Goal: Task Accomplishment & Management: Manage account settings

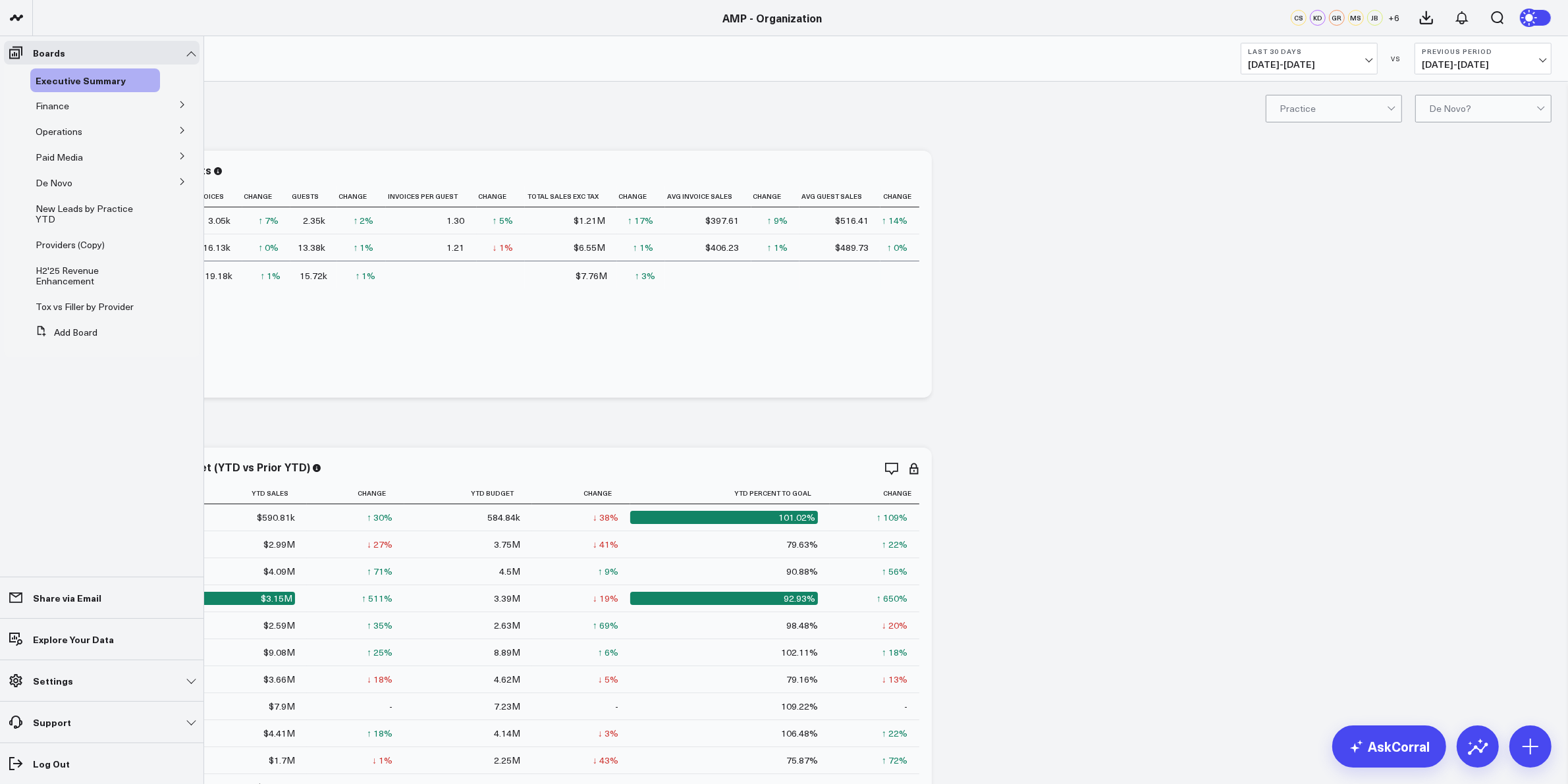
click at [179, 182] on icon at bounding box center [183, 182] width 8 height 8
click at [74, 156] on span "Paid Media" at bounding box center [59, 157] width 47 height 12
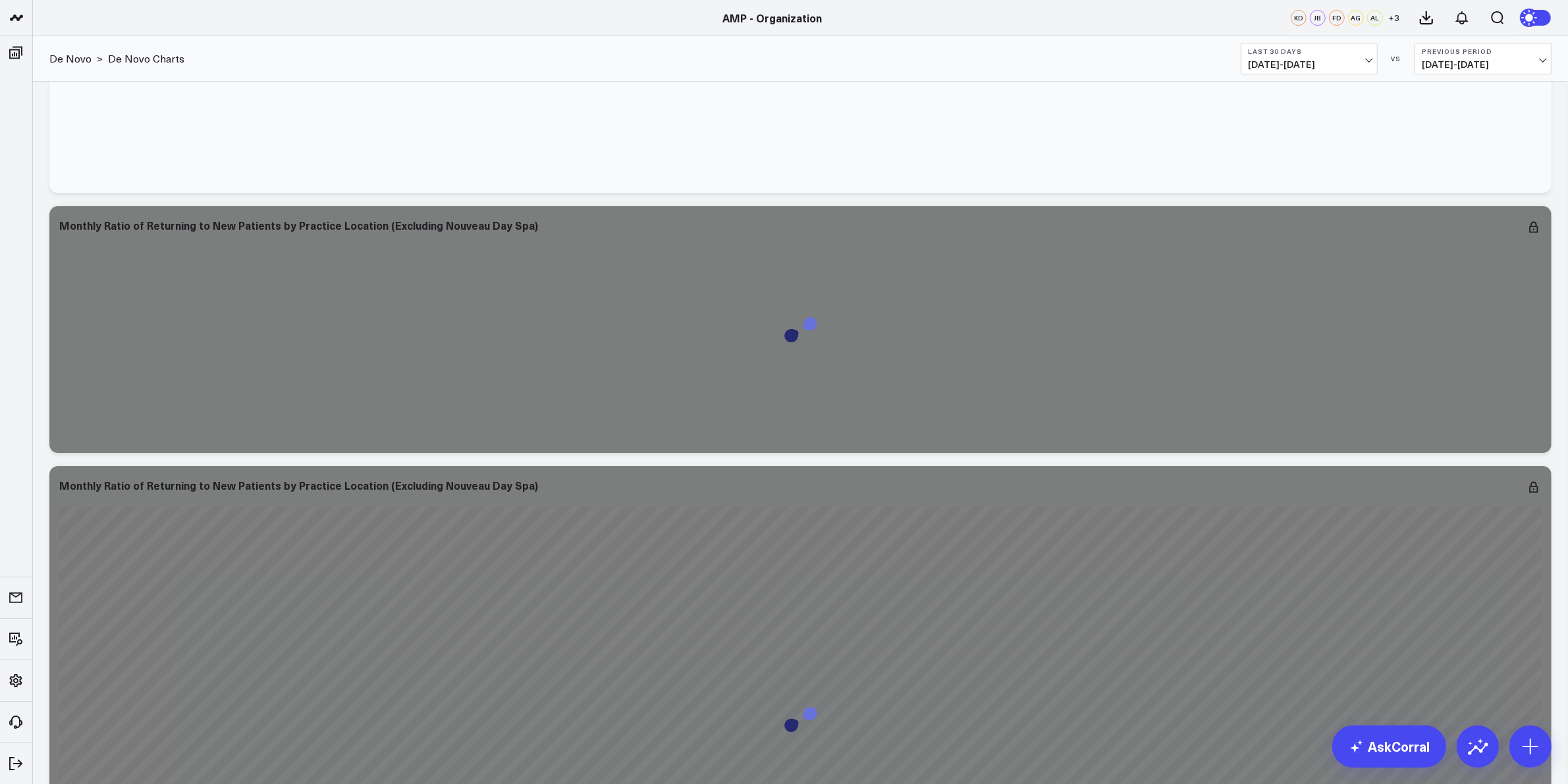
scroll to position [11871, 0]
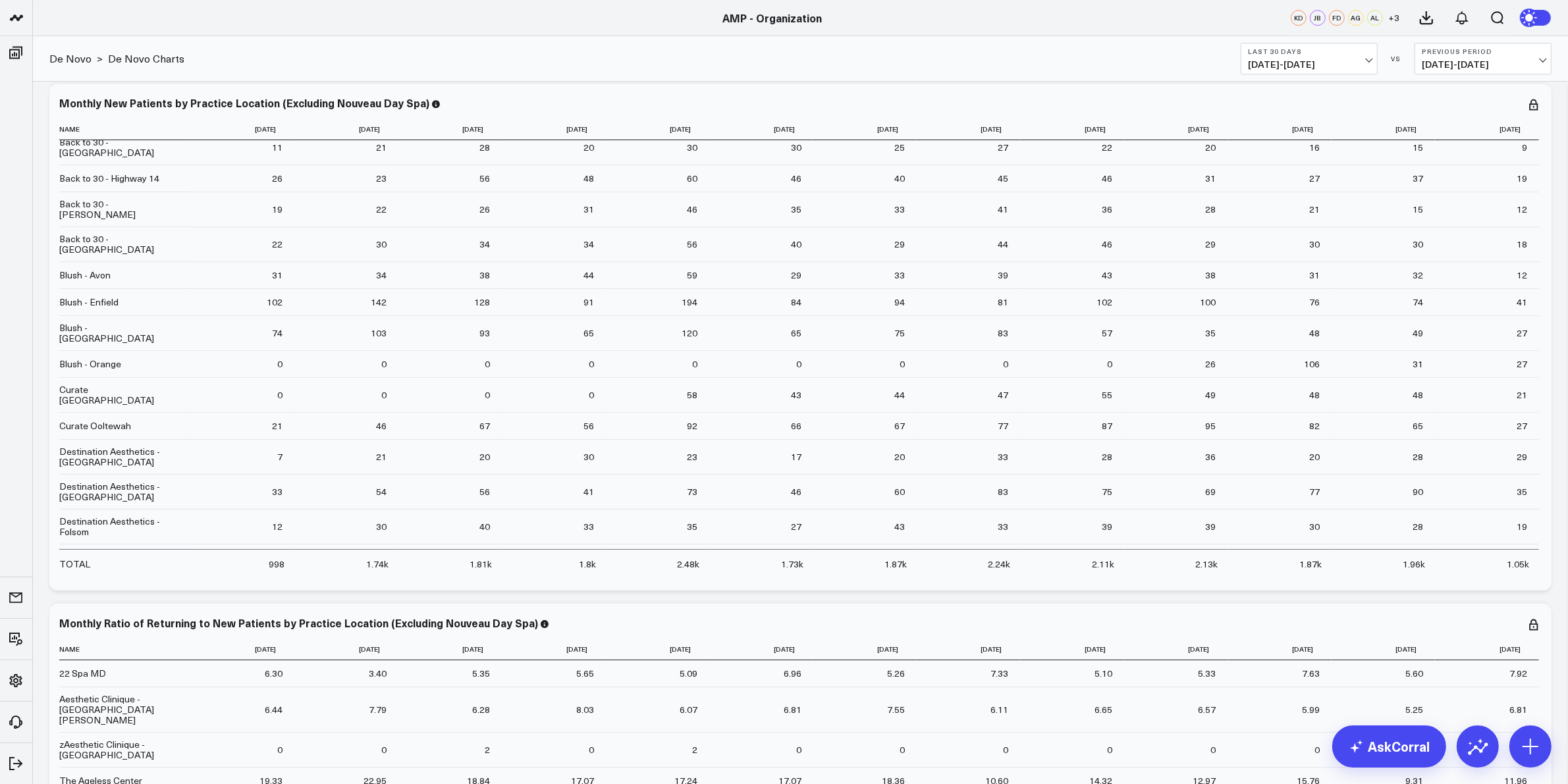
scroll to position [5052, 0]
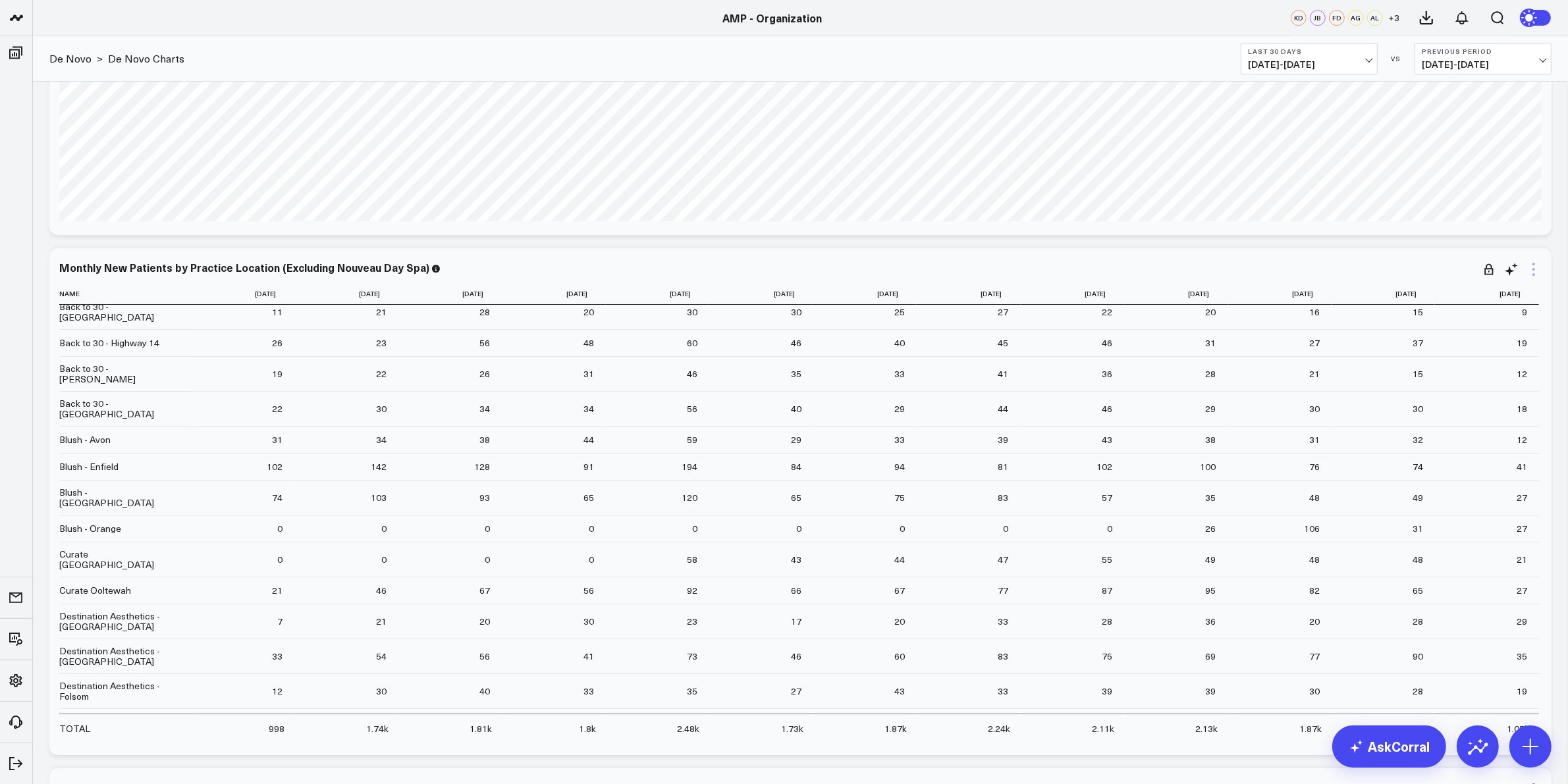
click at [1530, 265] on icon at bounding box center [1534, 269] width 15 height 15
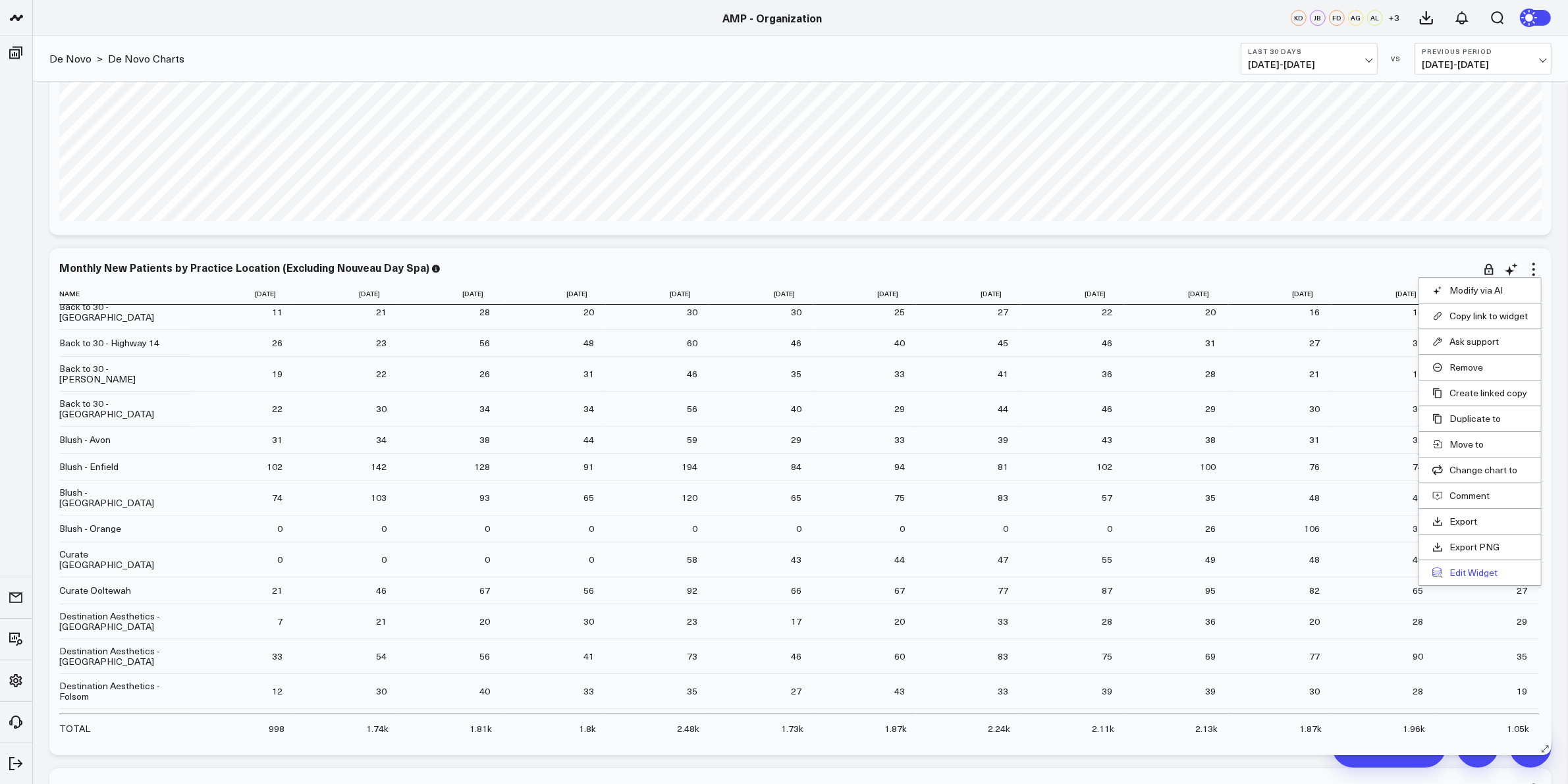
click at [1490, 568] on button "Edit Widget" at bounding box center [1480, 573] width 95 height 12
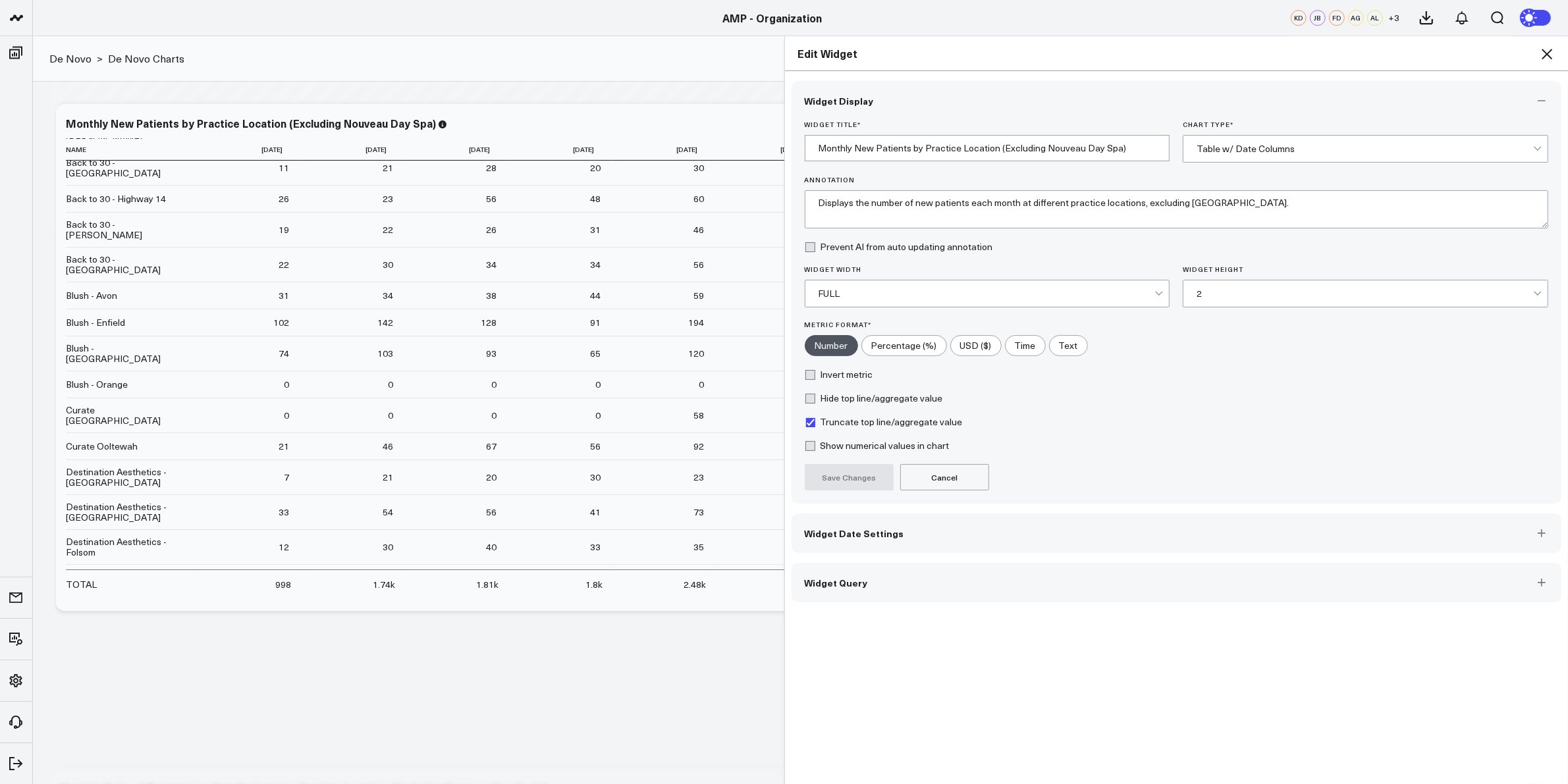
click at [919, 549] on button "Widget Date Settings" at bounding box center [1177, 533] width 771 height 39
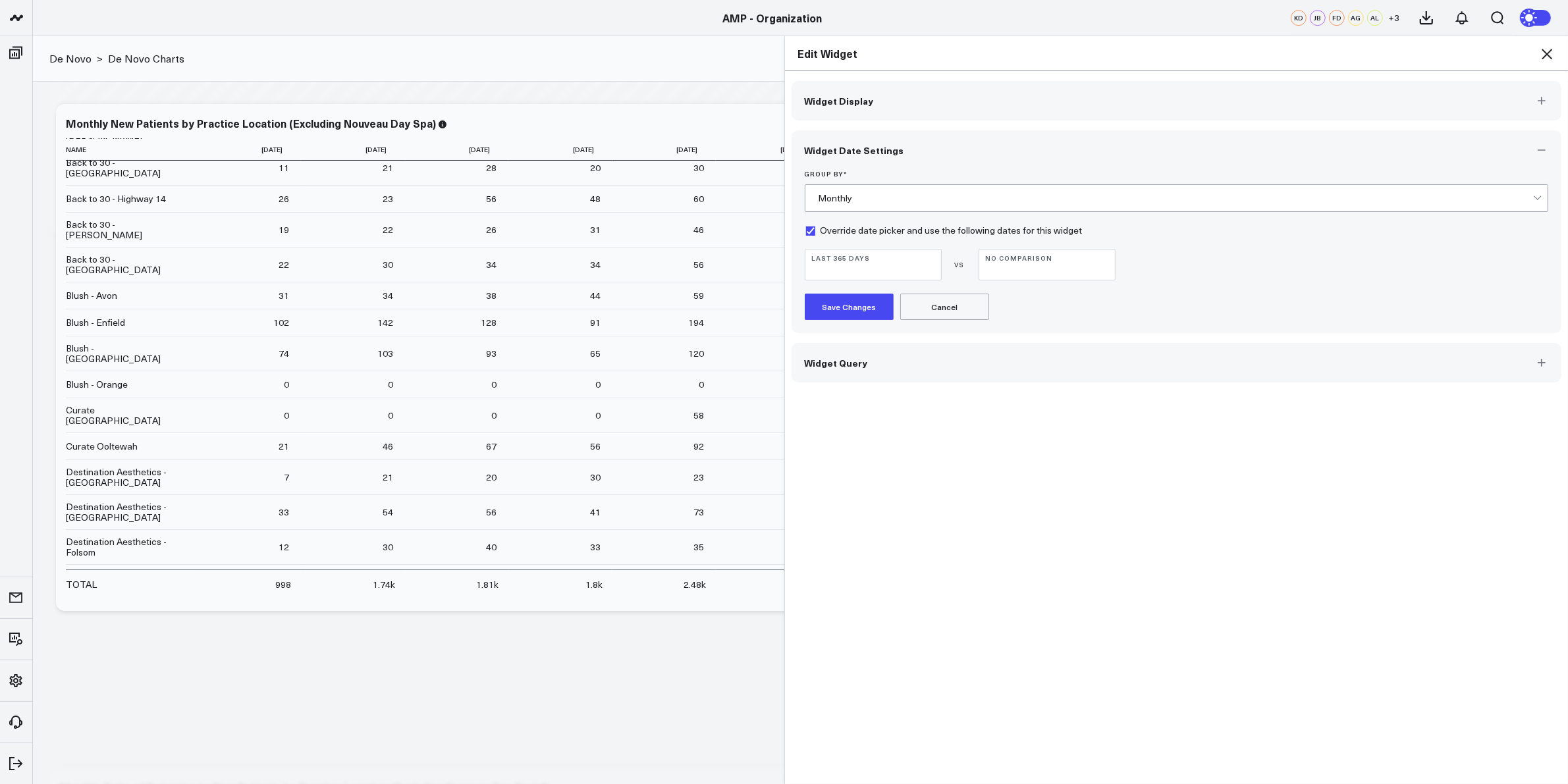
click at [830, 258] on b "Last 365 Days" at bounding box center [873, 258] width 122 height 8
click at [825, 629] on link "Custom Dates" at bounding box center [873, 627] width 135 height 25
select select "7"
select select "2025"
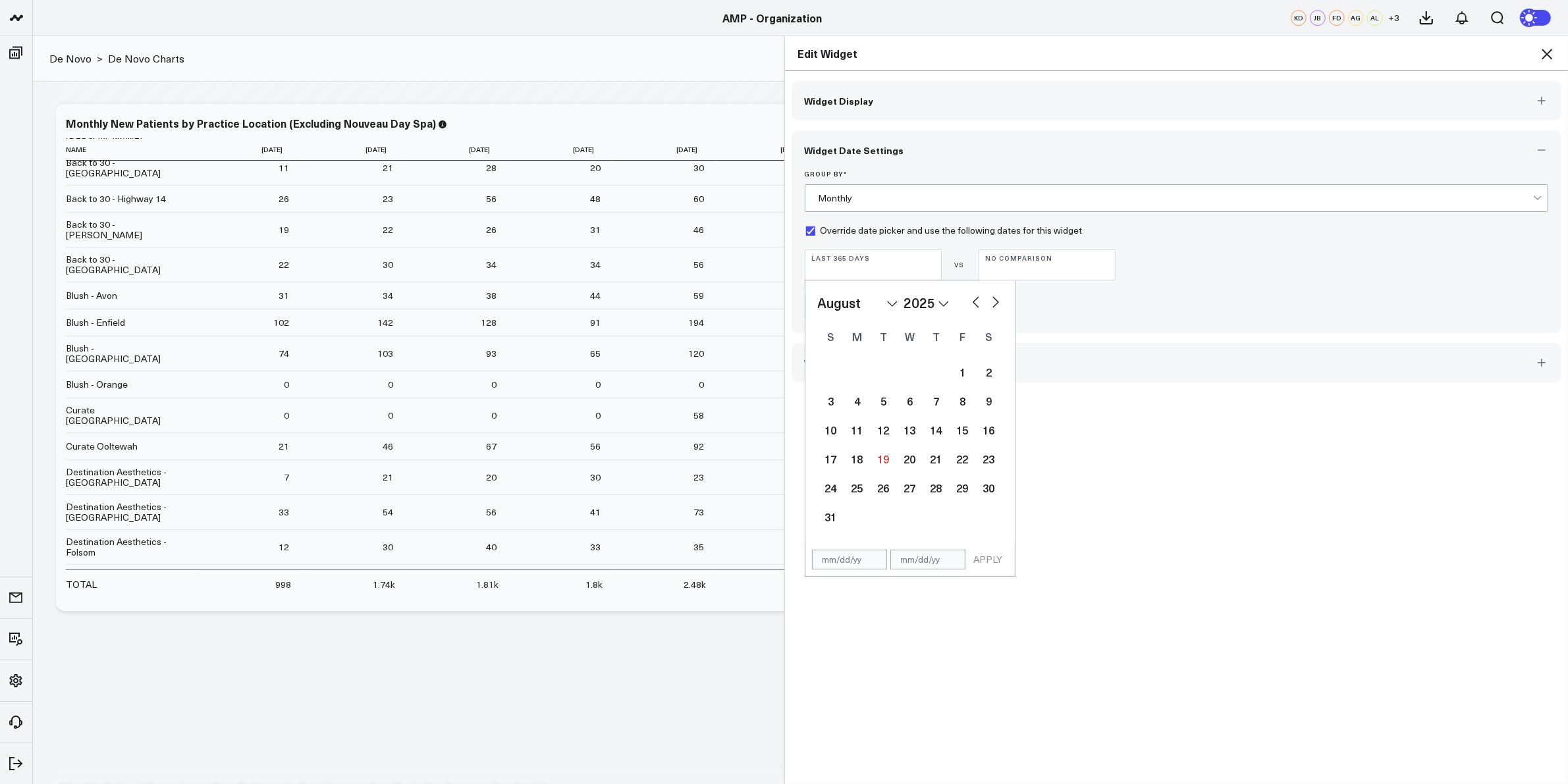
click at [921, 313] on select "2026 2025 2024 2023 2022 2021 2020 2019 2018 2017 2016 2015 2014 2013 2012 2011…" at bounding box center [926, 303] width 45 height 20
select select "7"
select select "2024"
click at [879, 297] on select "January February March April May June July August September October November De…" at bounding box center [858, 303] width 80 height 20
select select "2024"
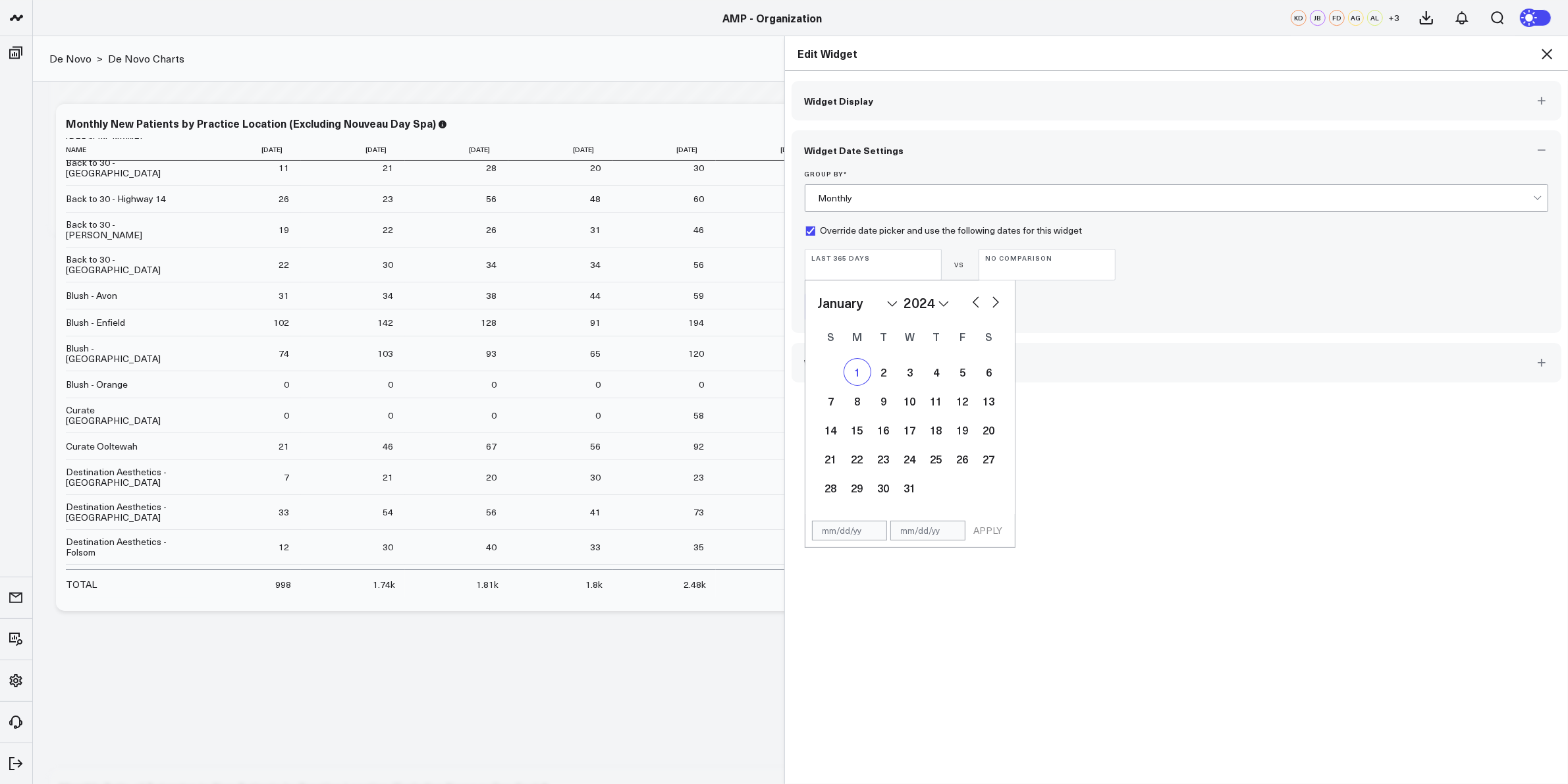
click at [847, 380] on div "1" at bounding box center [858, 372] width 26 height 26
type input "01/01/24"
select select "2024"
click at [929, 308] on select "2026 2025 2024 2023 2022 2021 2020 2019 2018 2017 2016 2015 2014 2013 2012 2011…" at bounding box center [926, 303] width 45 height 20
select select "2025"
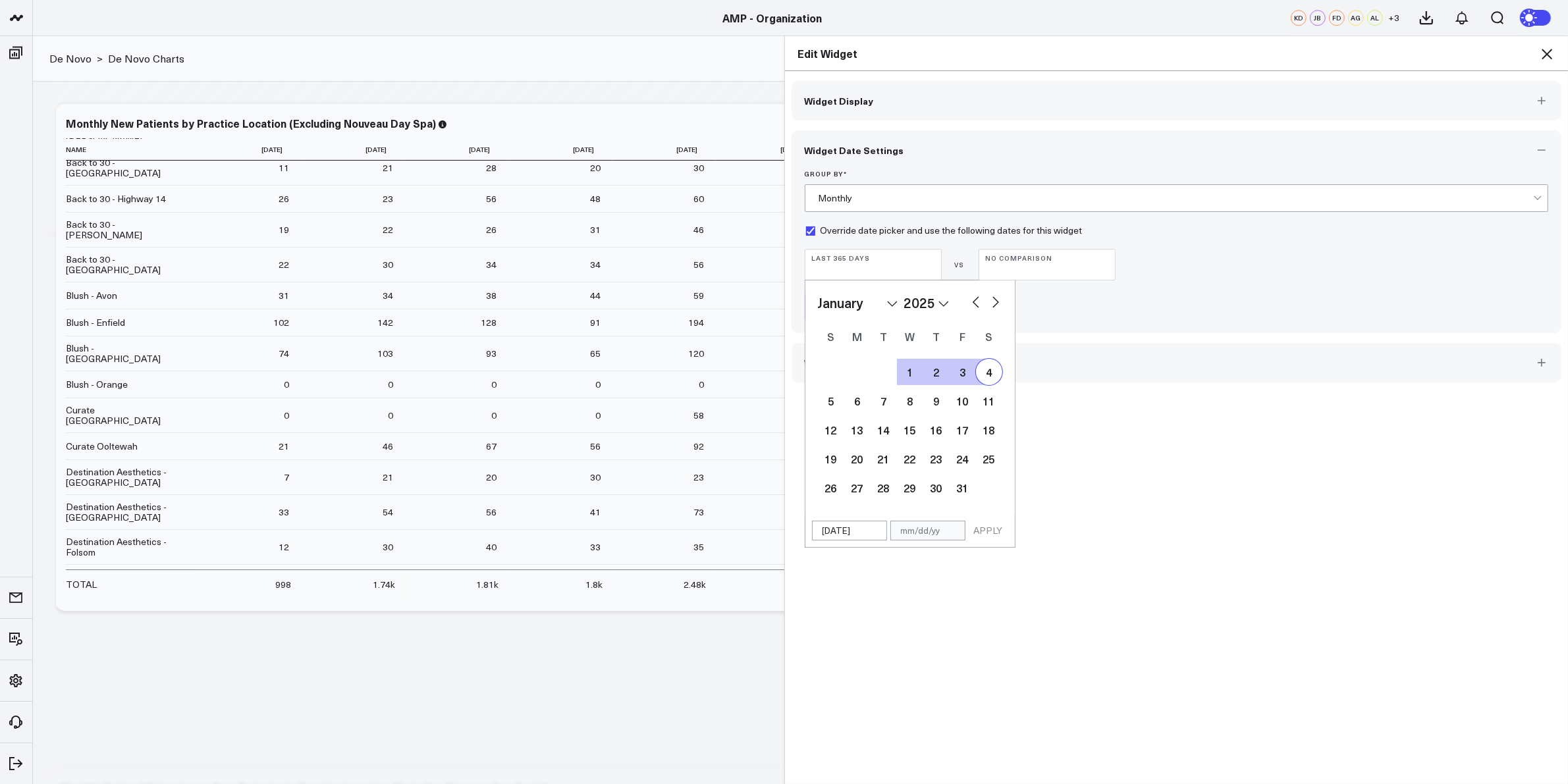
click at [885, 304] on select "January February March April May June July August September October November De…" at bounding box center [858, 303] width 80 height 20
select select "7"
select select "2025"
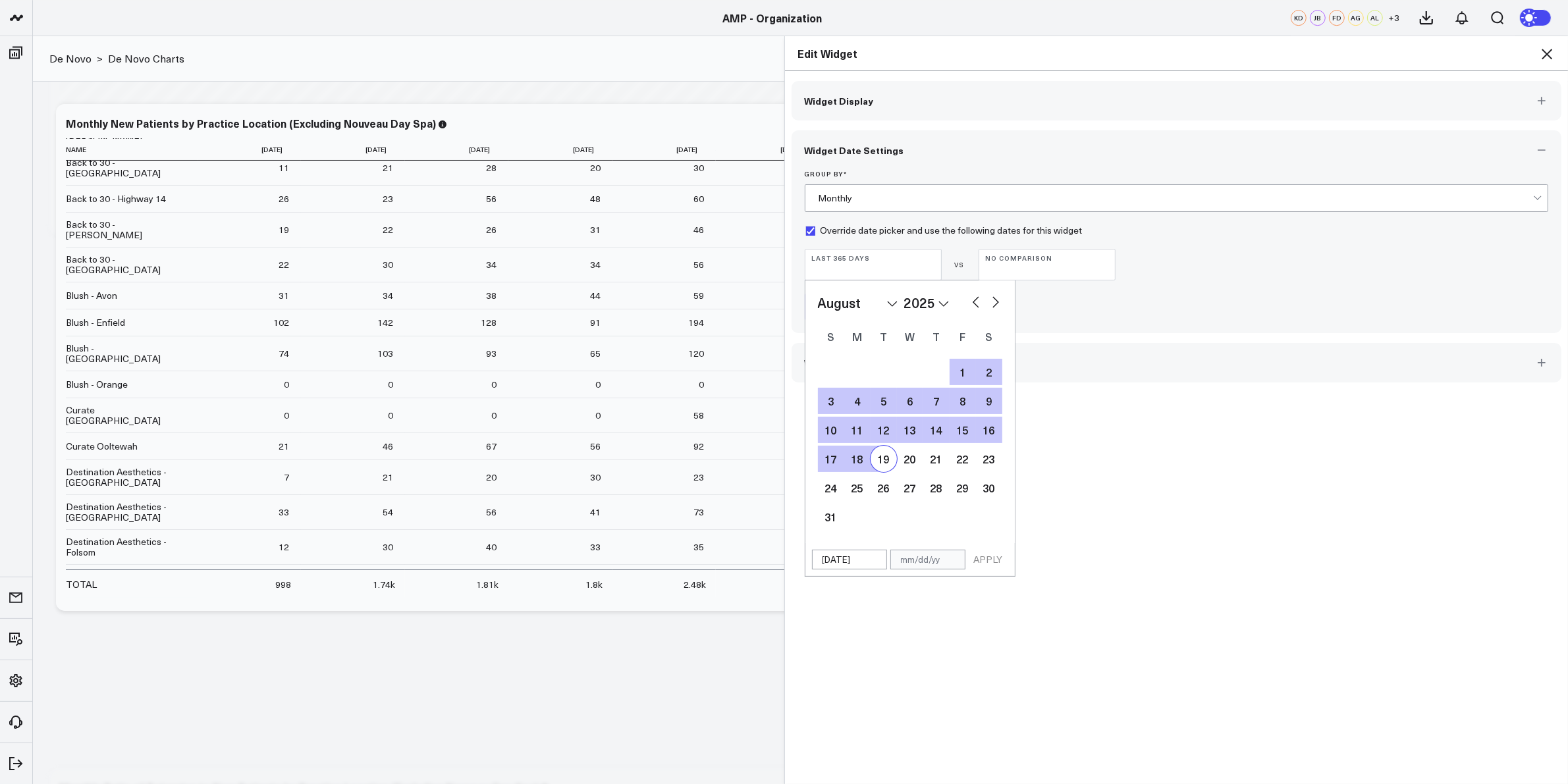
click at [871, 462] on div "19" at bounding box center [884, 459] width 26 height 26
type input "08/19/25"
select select "7"
select select "2025"
drag, startPoint x: 983, startPoint y: 557, endPoint x: 1006, endPoint y: 550, distance: 24.0
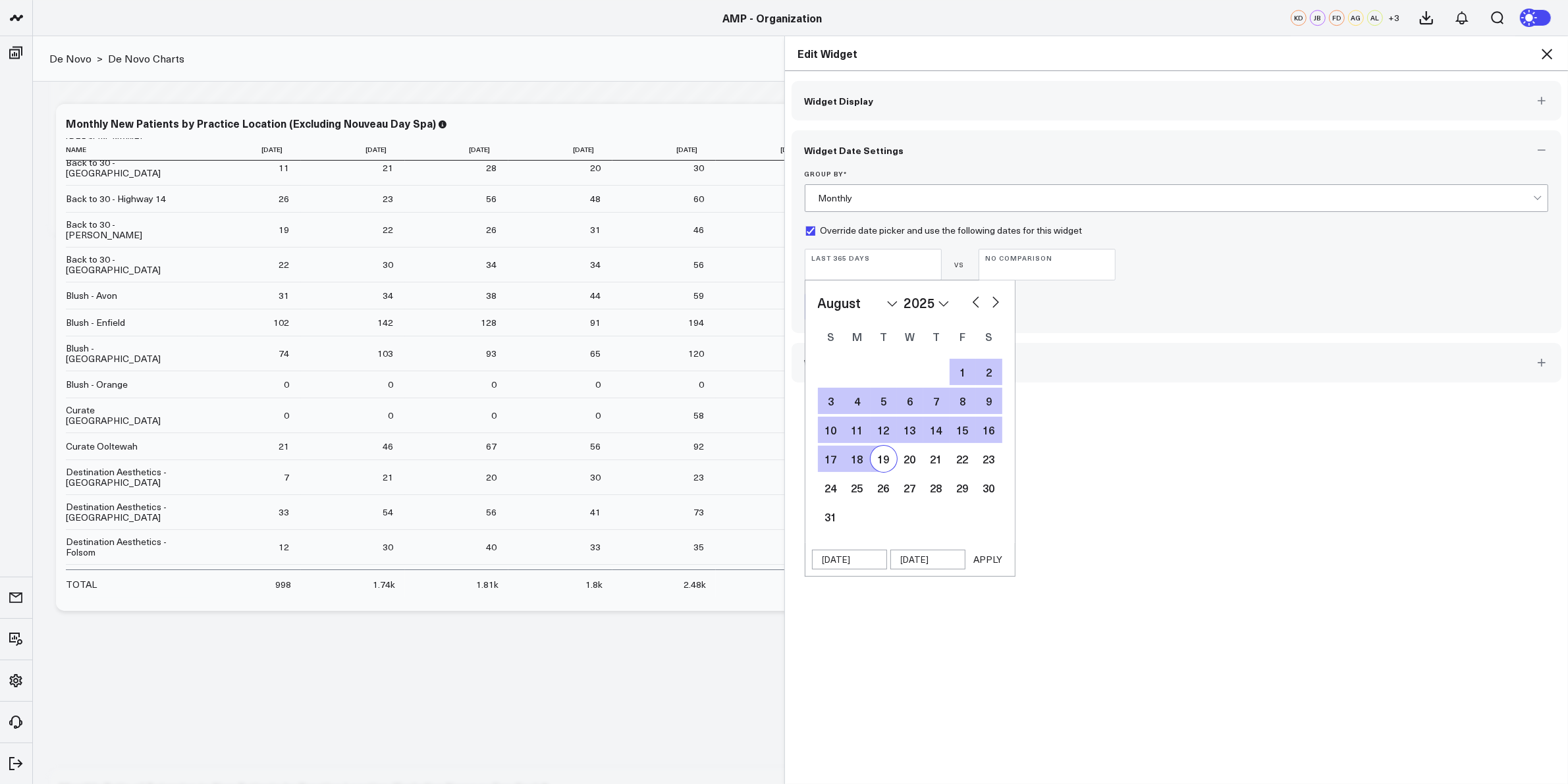
click at [983, 558] on button "APPLY" at bounding box center [988, 560] width 39 height 20
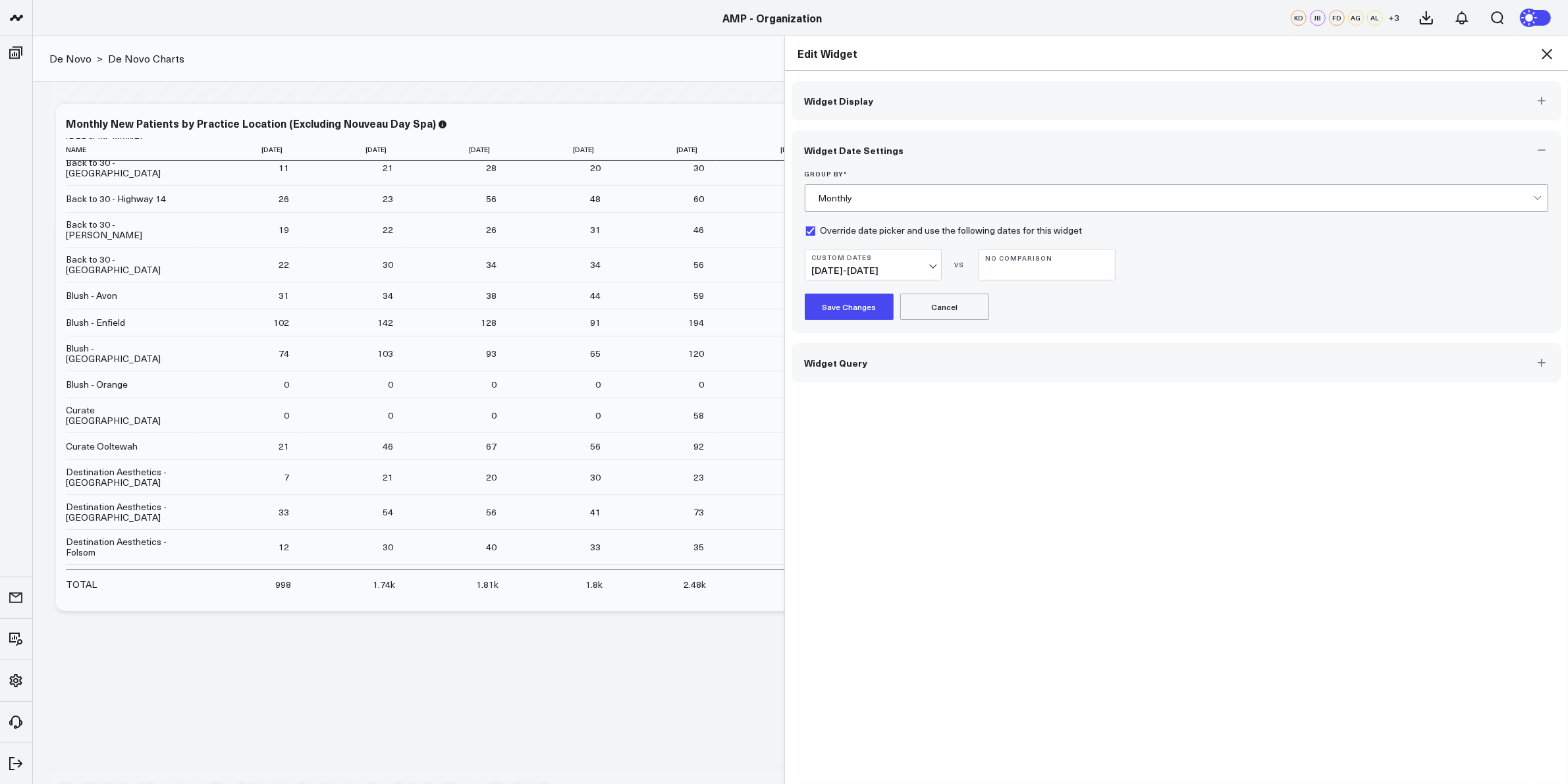
click at [841, 313] on button "Save Changes" at bounding box center [849, 306] width 89 height 26
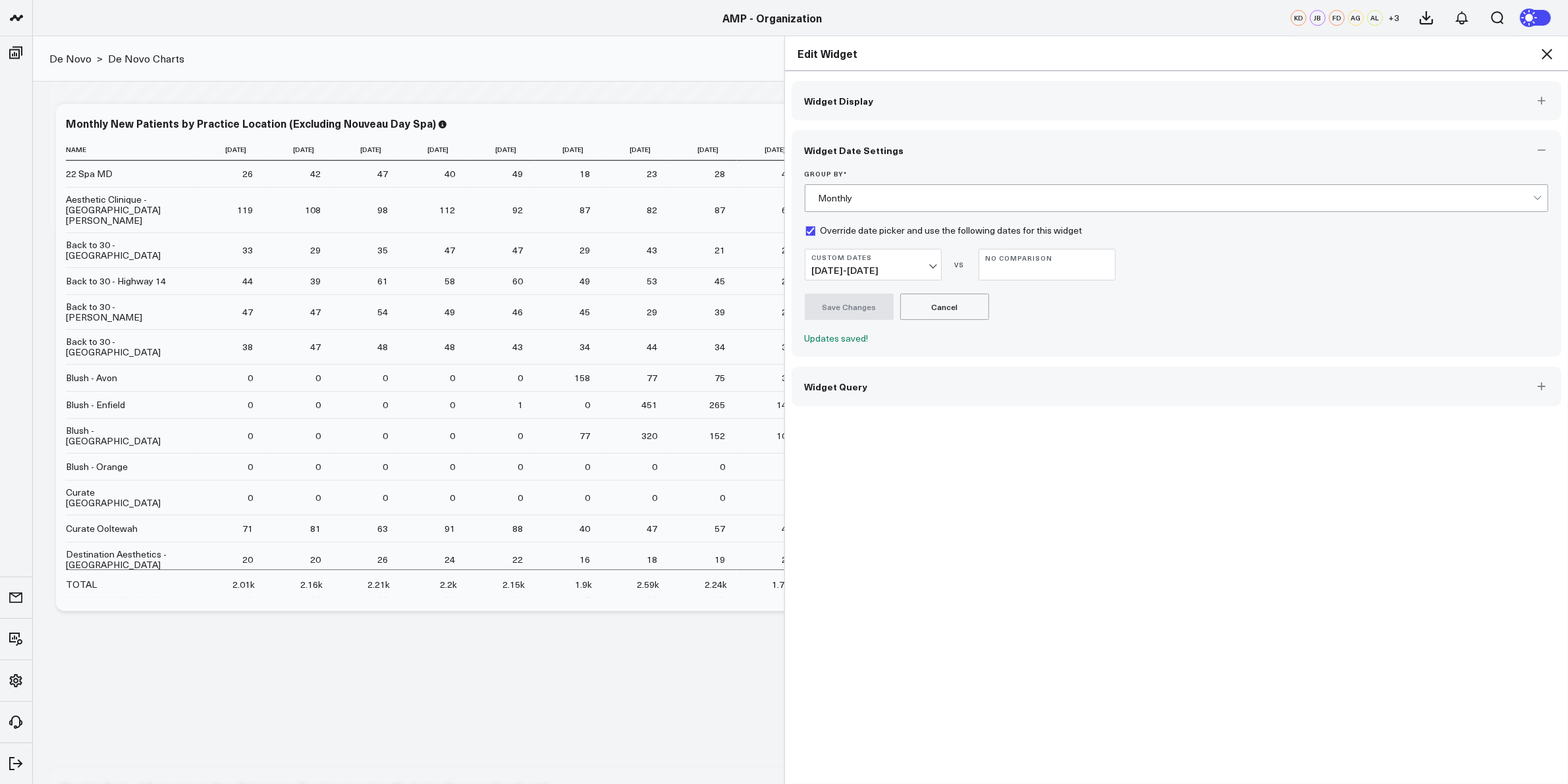
click at [1551, 51] on icon at bounding box center [1547, 54] width 15 height 15
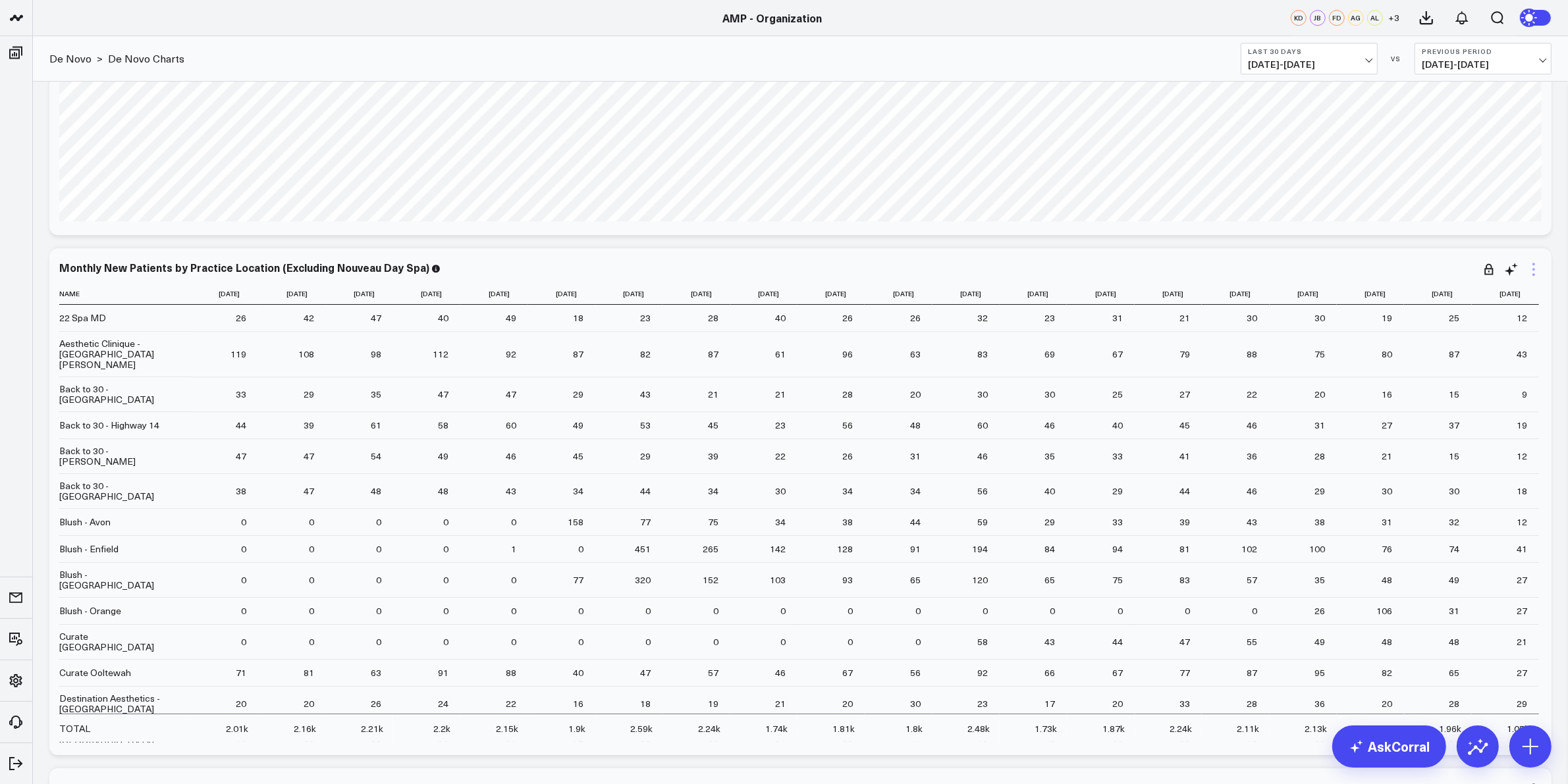
click at [1535, 269] on icon at bounding box center [1533, 269] width 2 height 2
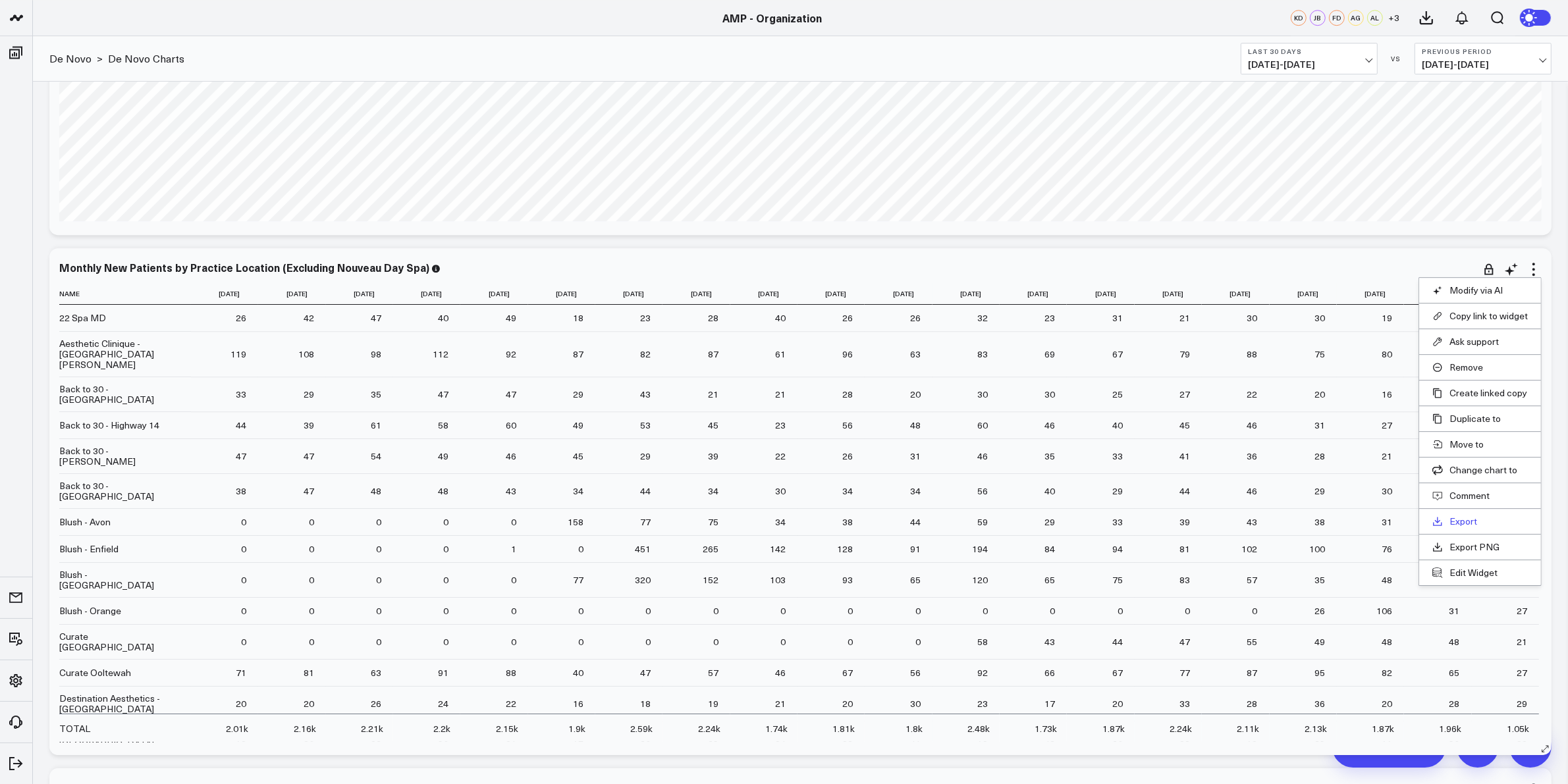
click at [1470, 522] on link "Export" at bounding box center [1480, 521] width 95 height 12
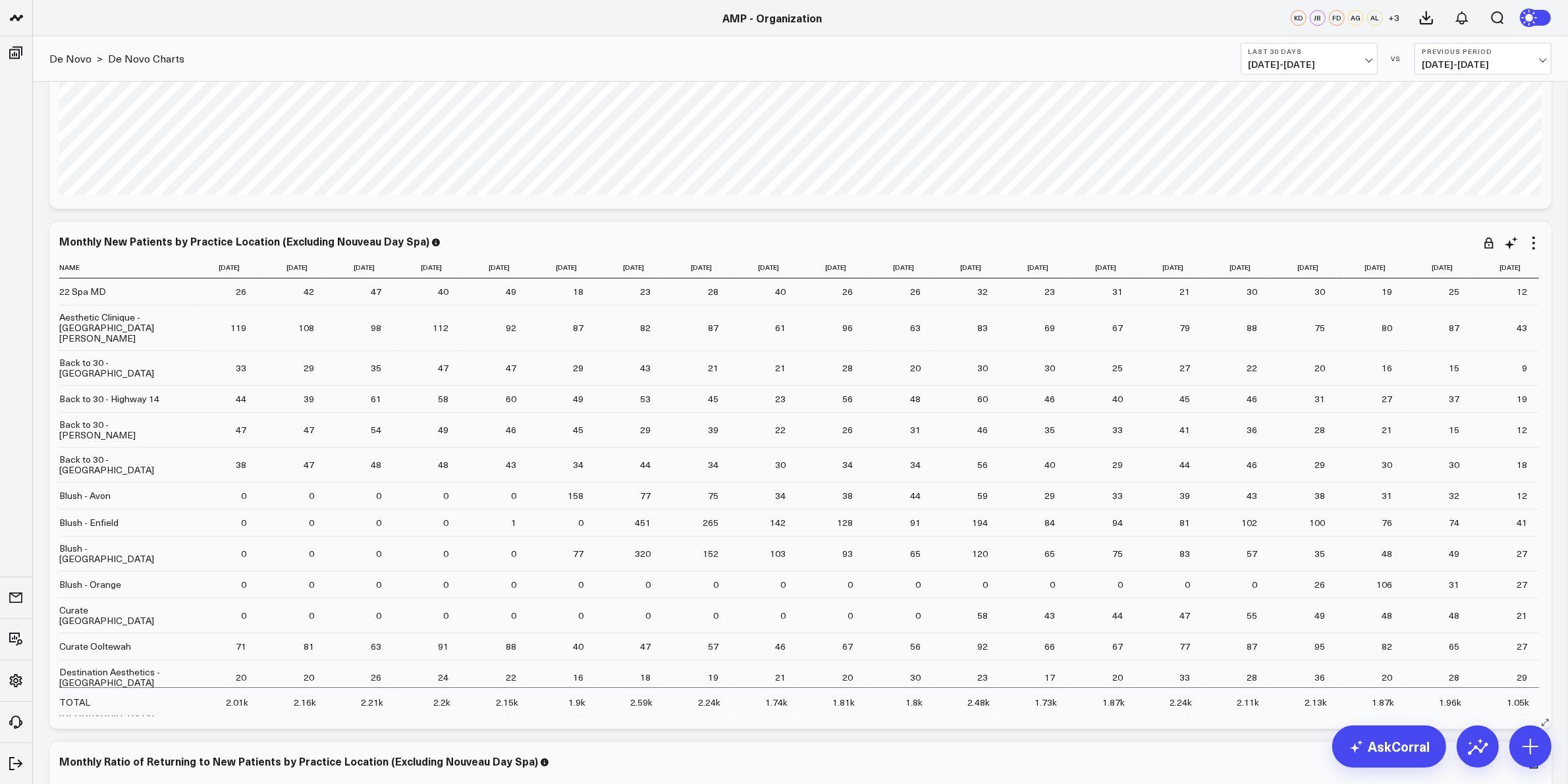
scroll to position [5039, 0]
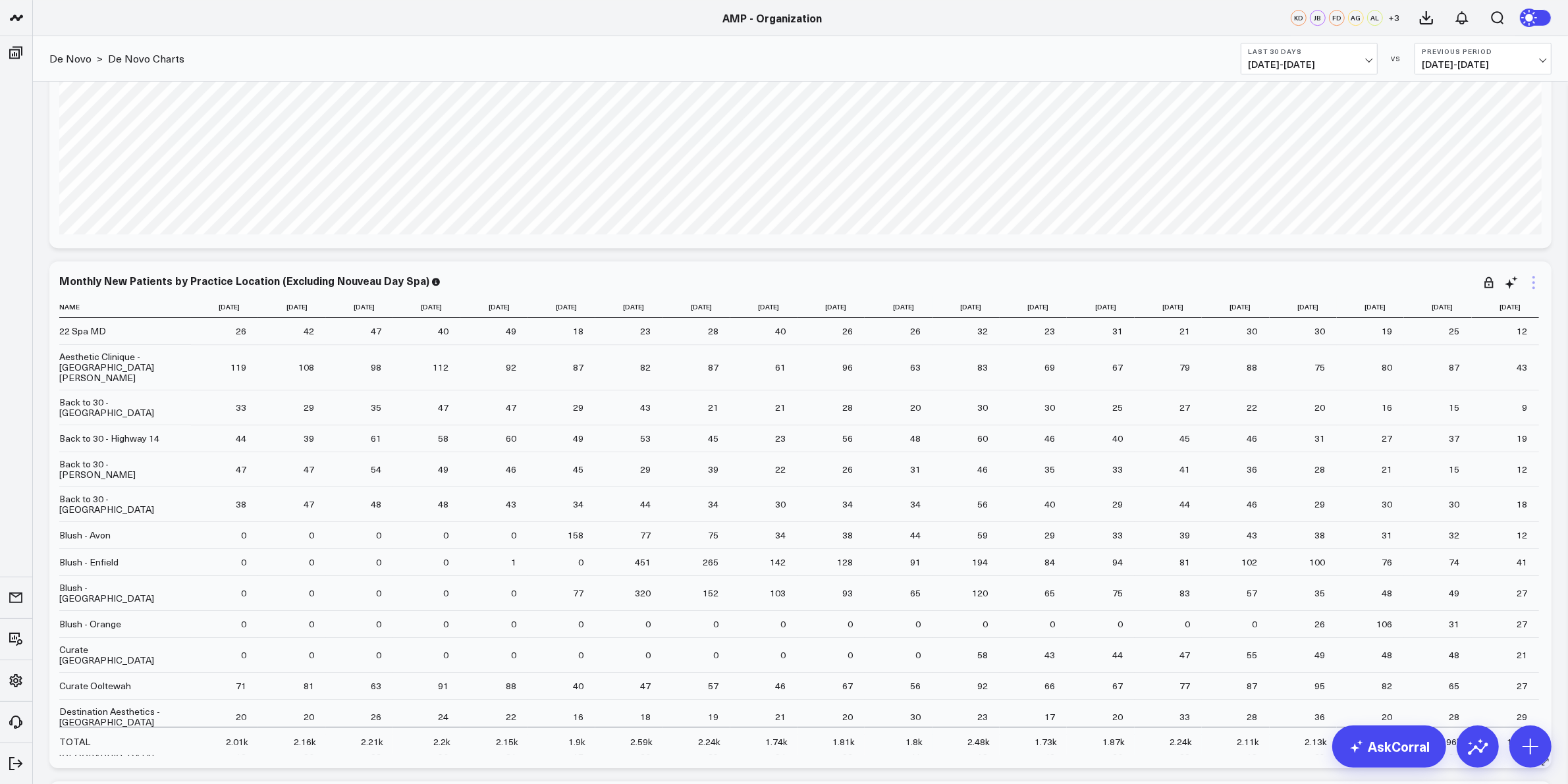
click at [1535, 280] on icon at bounding box center [1534, 282] width 15 height 15
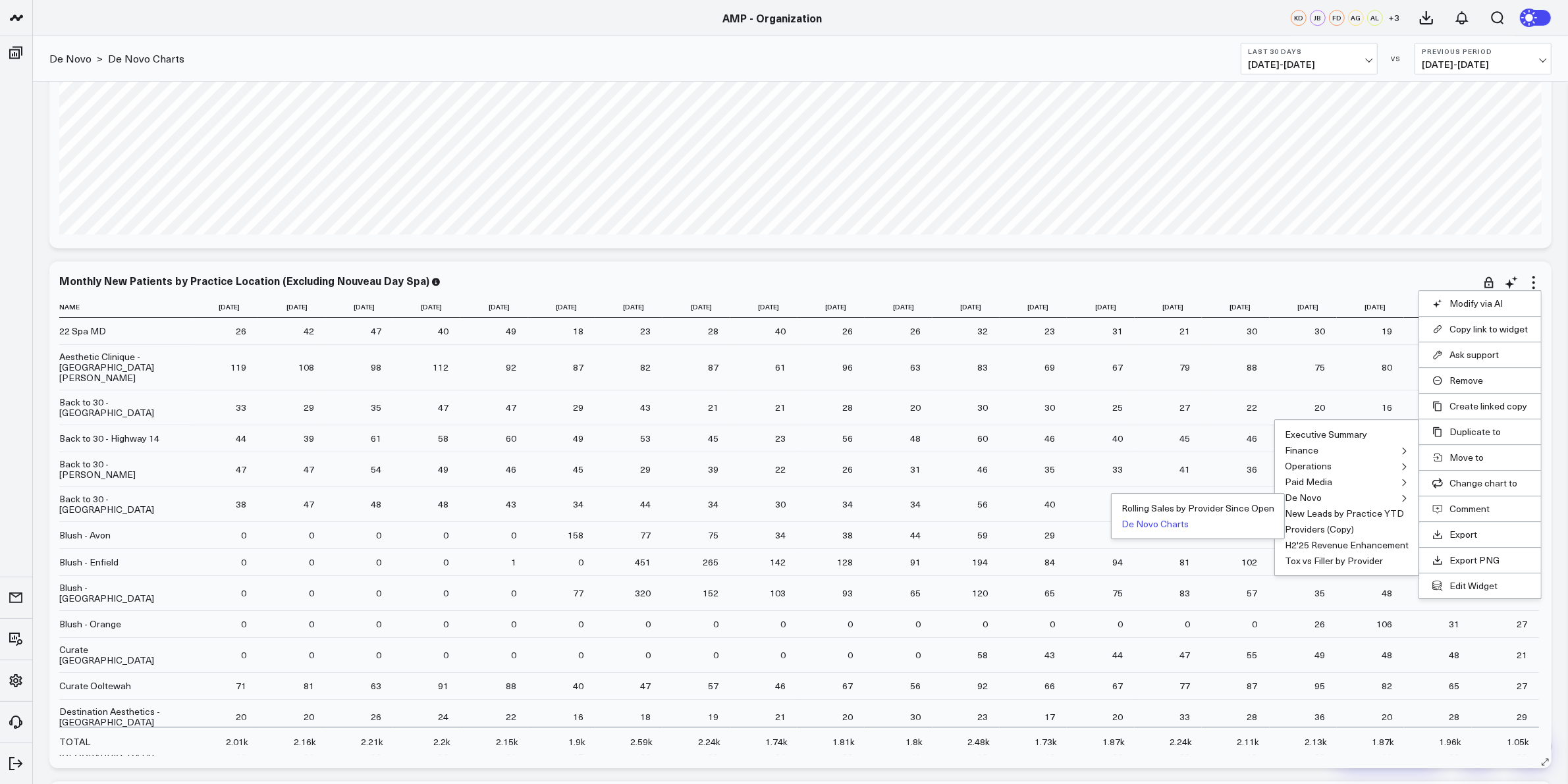
click at [1155, 528] on button "De Novo Charts" at bounding box center [1155, 524] width 67 height 9
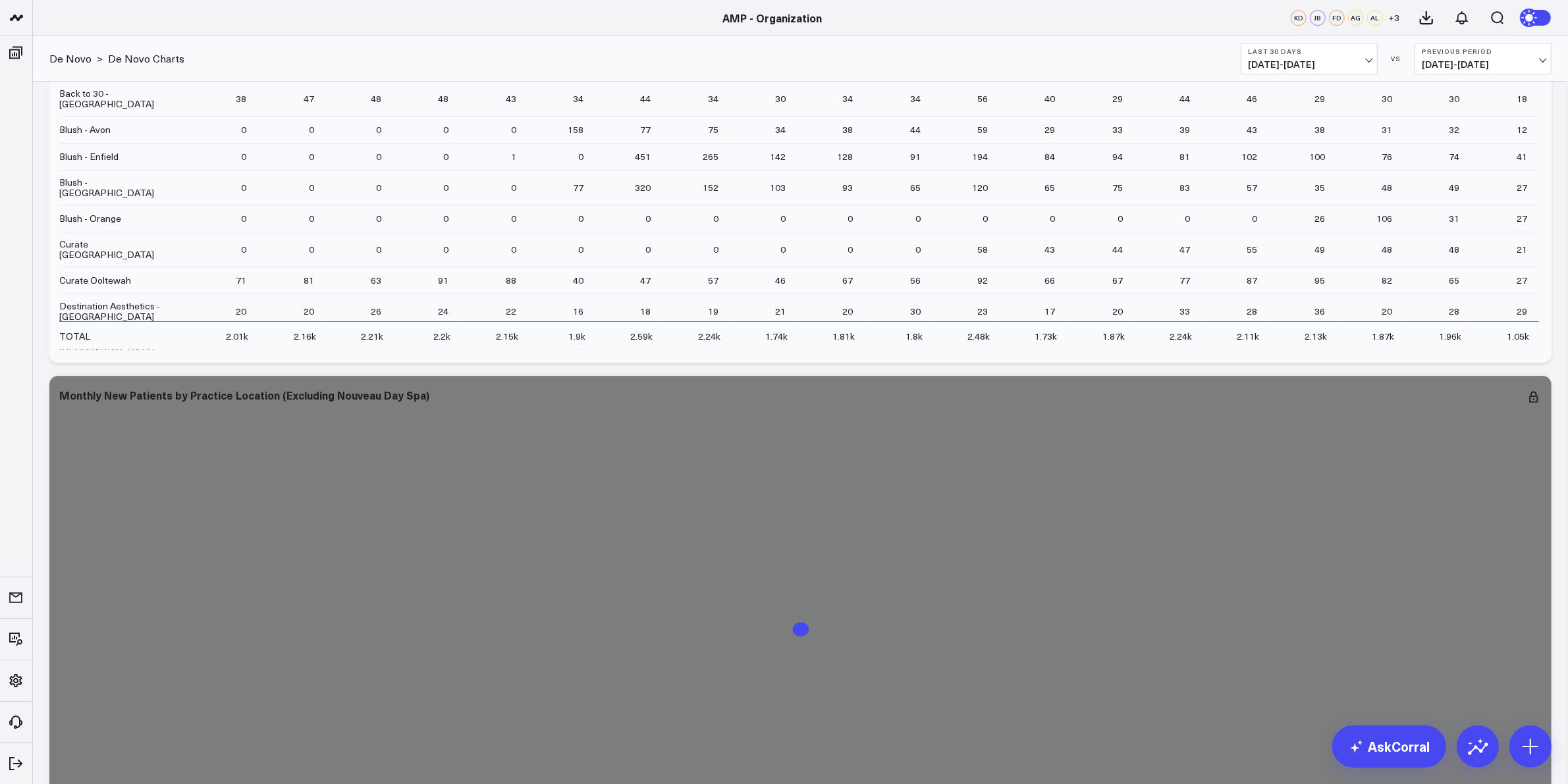
scroll to position [5616, 0]
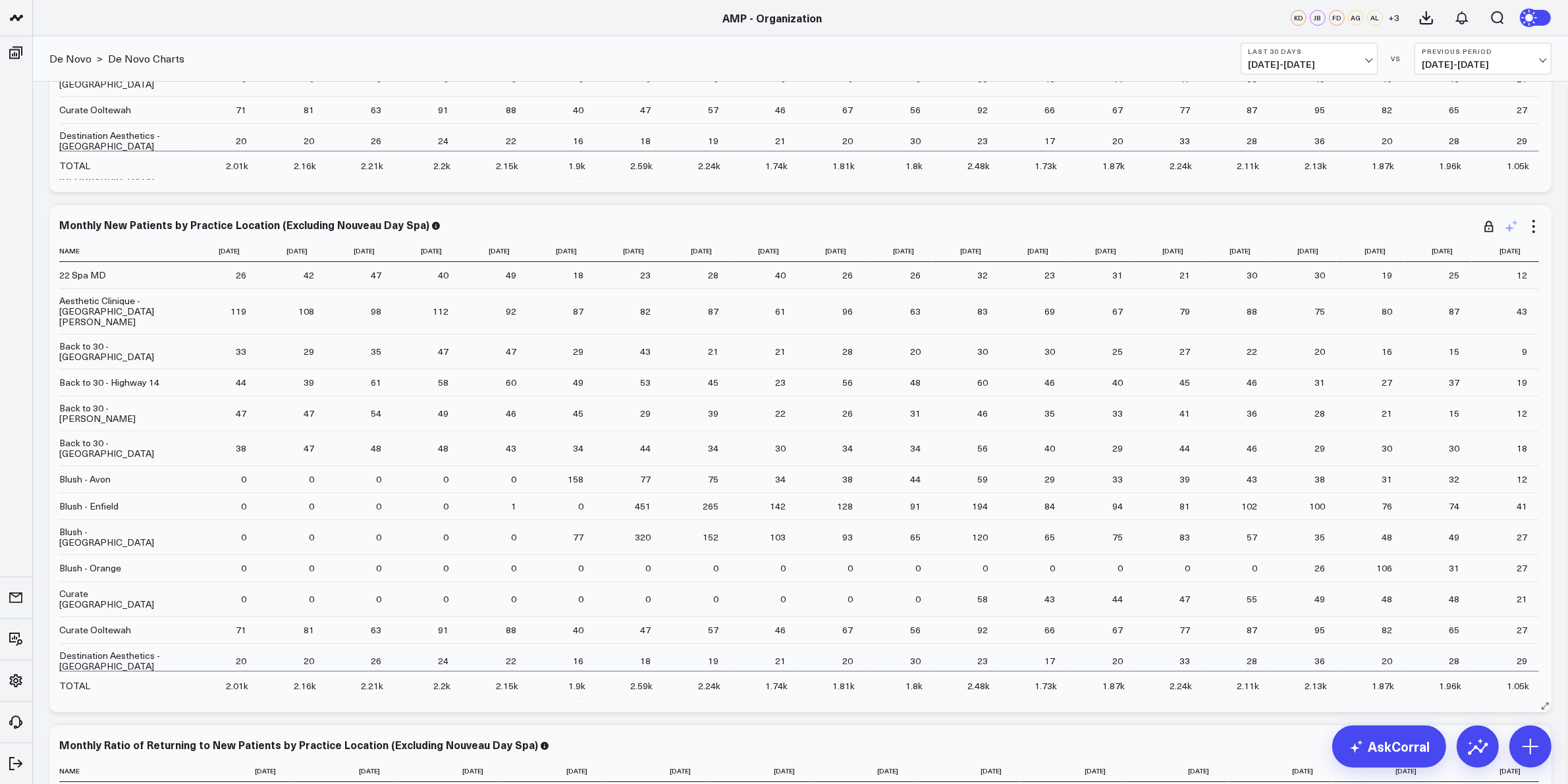
click at [1504, 224] on icon at bounding box center [1512, 226] width 15 height 15
click at [1440, 260] on textarea at bounding box center [1440, 255] width 223 height 60
type textarea "Change the data to by "Practice" instead of by "Location""
click at [1354, 303] on button "Modify via AI" at bounding box center [1361, 300] width 66 height 17
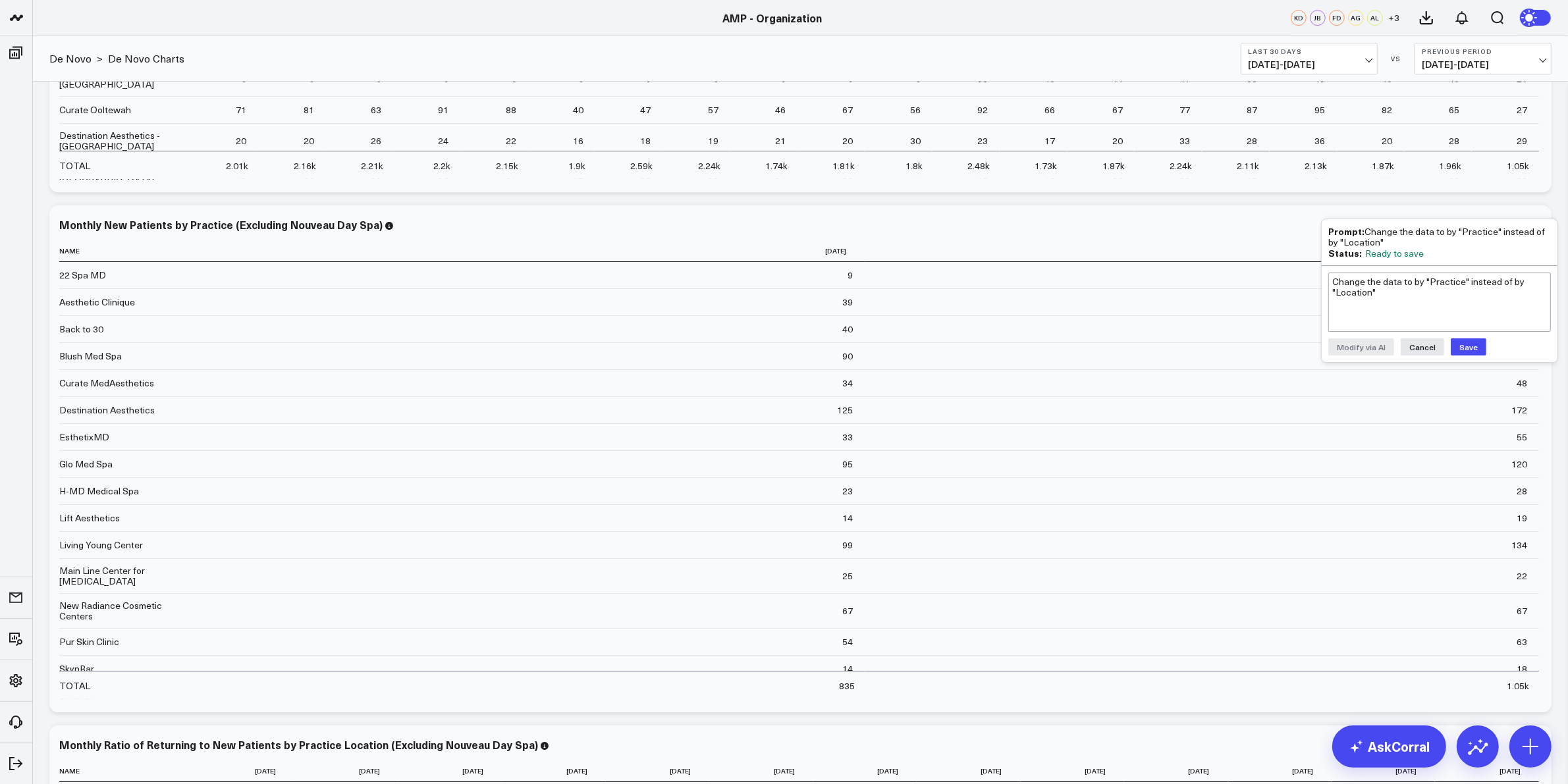
click at [1470, 342] on button "Save" at bounding box center [1469, 347] width 36 height 17
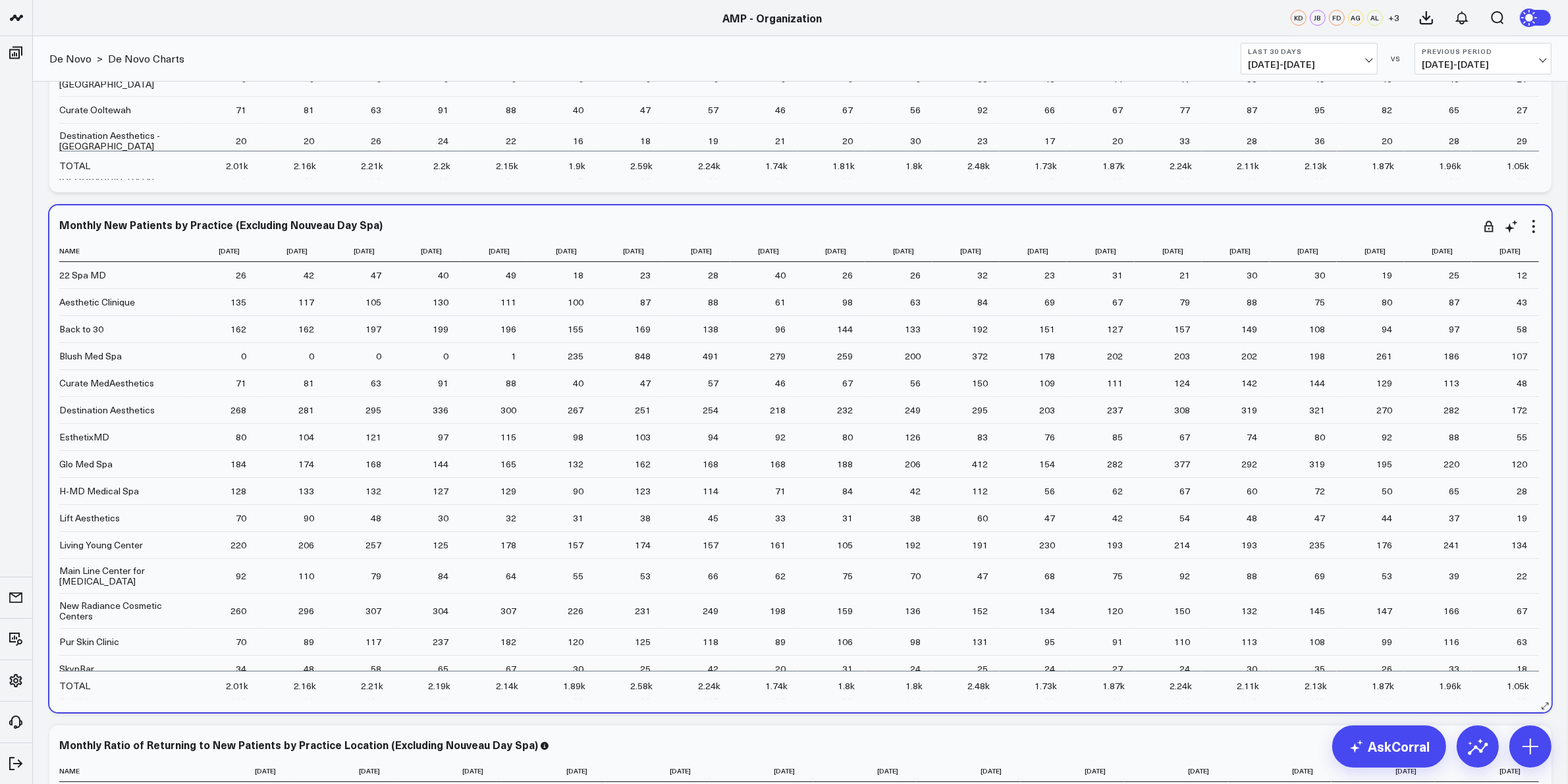
click at [1551, 405] on div "Monthly New Patients by Practice (Excluding Nouveau Day Spa) Name 2024-01-01 20…" at bounding box center [800, 458] width 1502 height 507
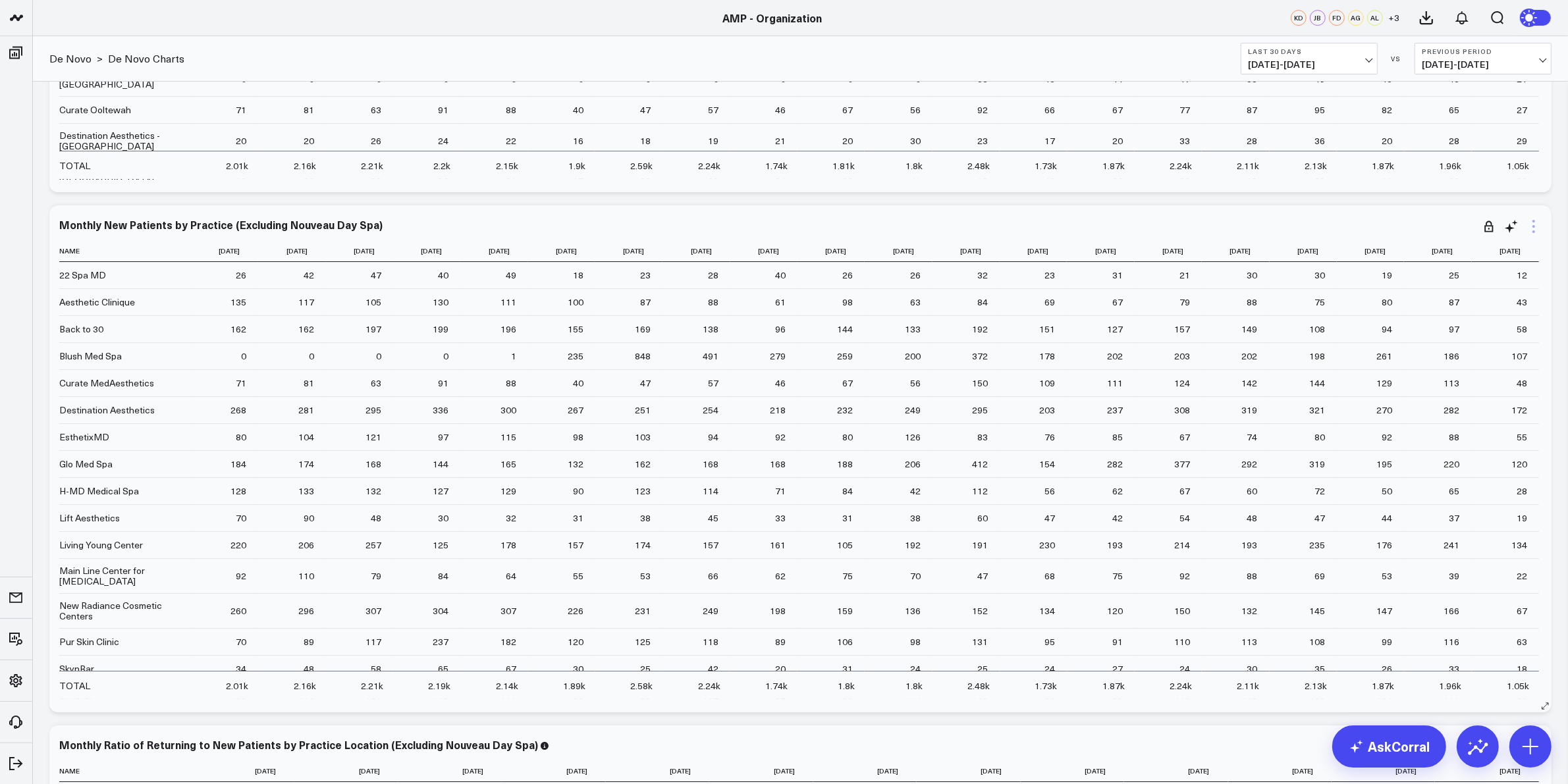
click at [1526, 228] on icon at bounding box center [1534, 226] width 15 height 15
click at [1459, 481] on link "Export" at bounding box center [1480, 478] width 95 height 12
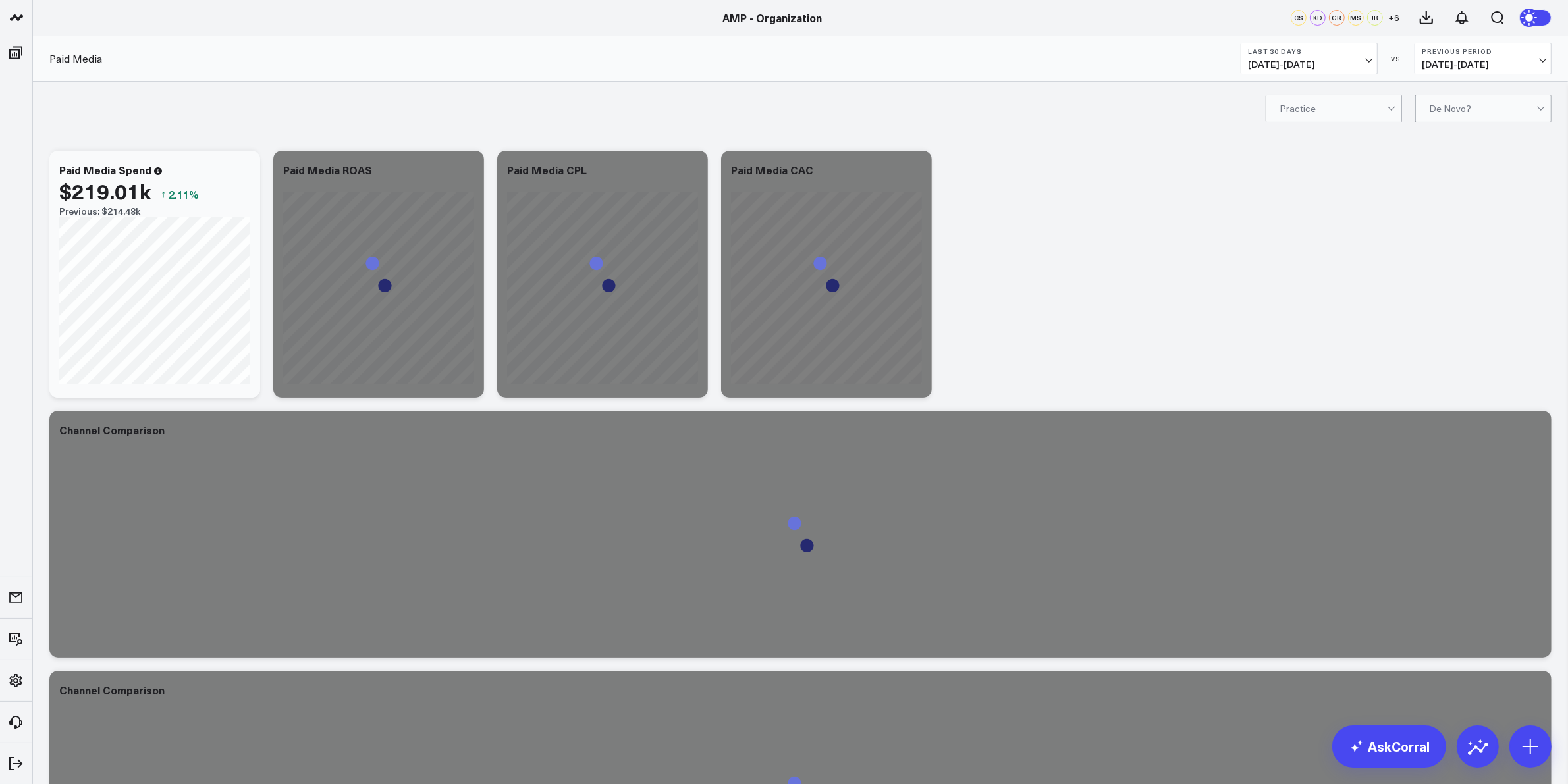
click at [1358, 762] on link "AskCorral" at bounding box center [1388, 747] width 114 height 42
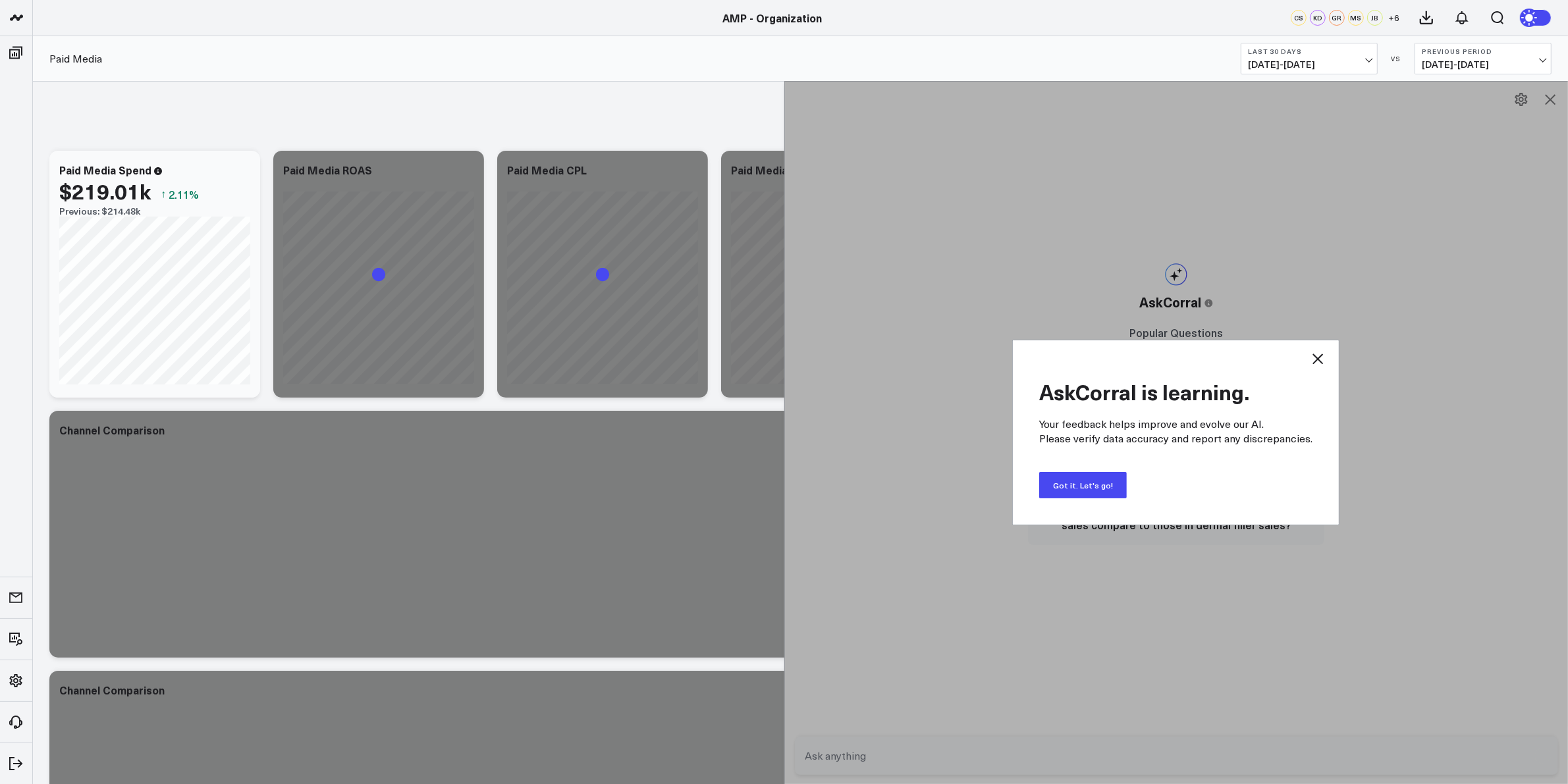
click at [1108, 482] on button "Got it. Let's go!" at bounding box center [1083, 485] width 87 height 26
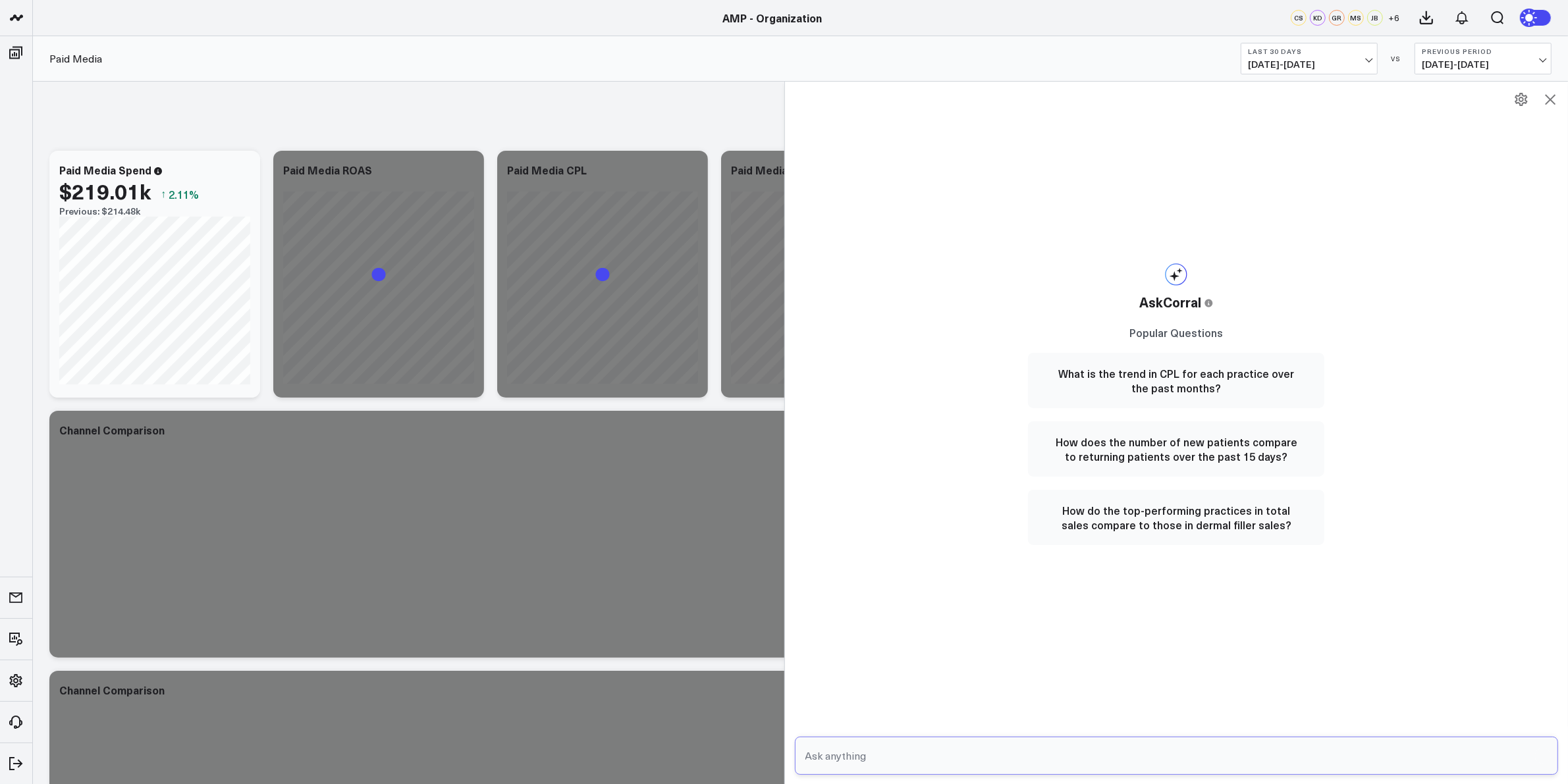
click at [868, 753] on input "text" at bounding box center [1165, 756] width 727 height 24
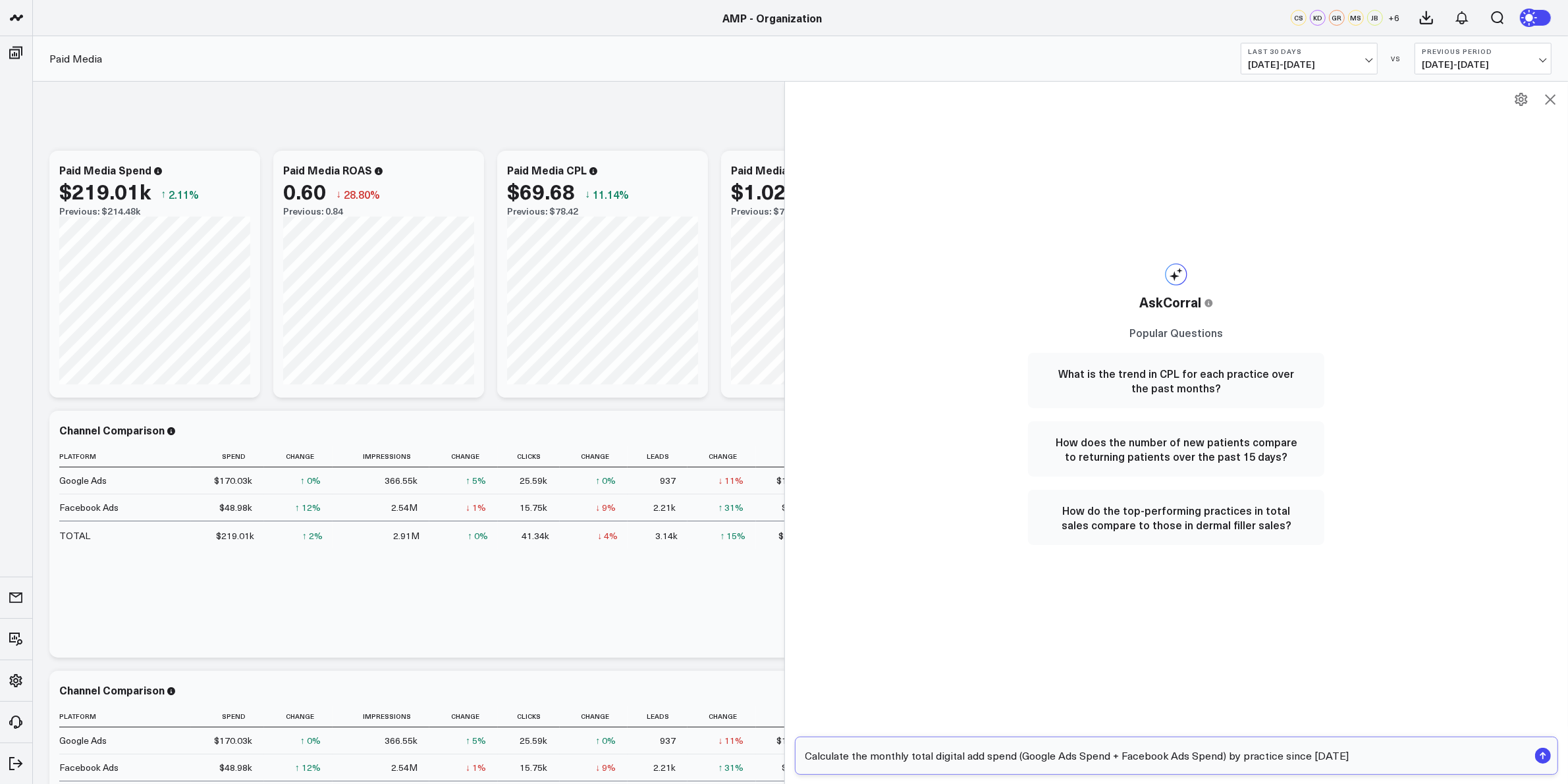
type input "Calculate the monthly total digital add spend (Google Ads Spend + Facebook Ads …"
click at [1546, 756] on rect "submit" at bounding box center [1542, 756] width 15 height 15
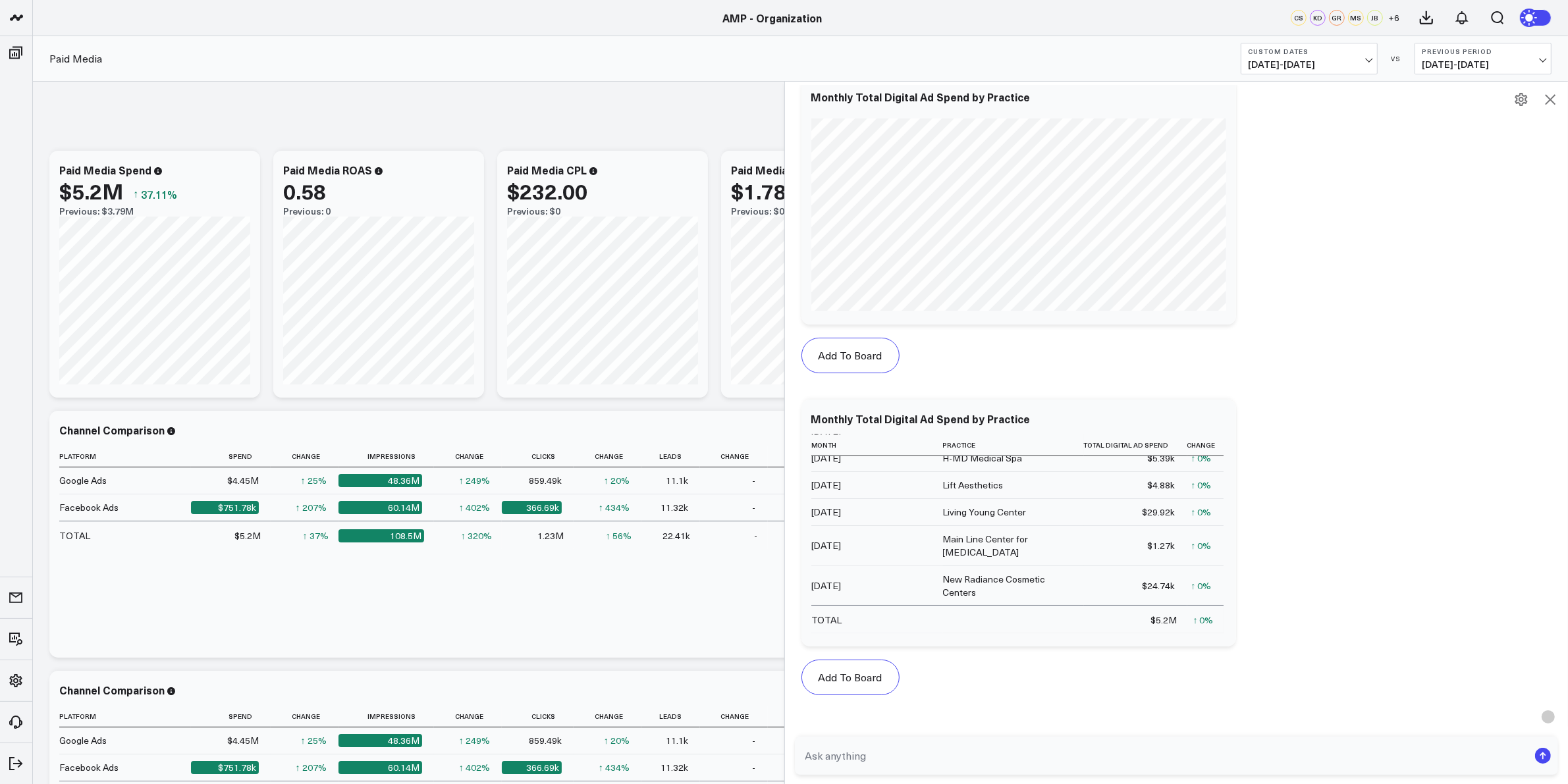
scroll to position [774, 0]
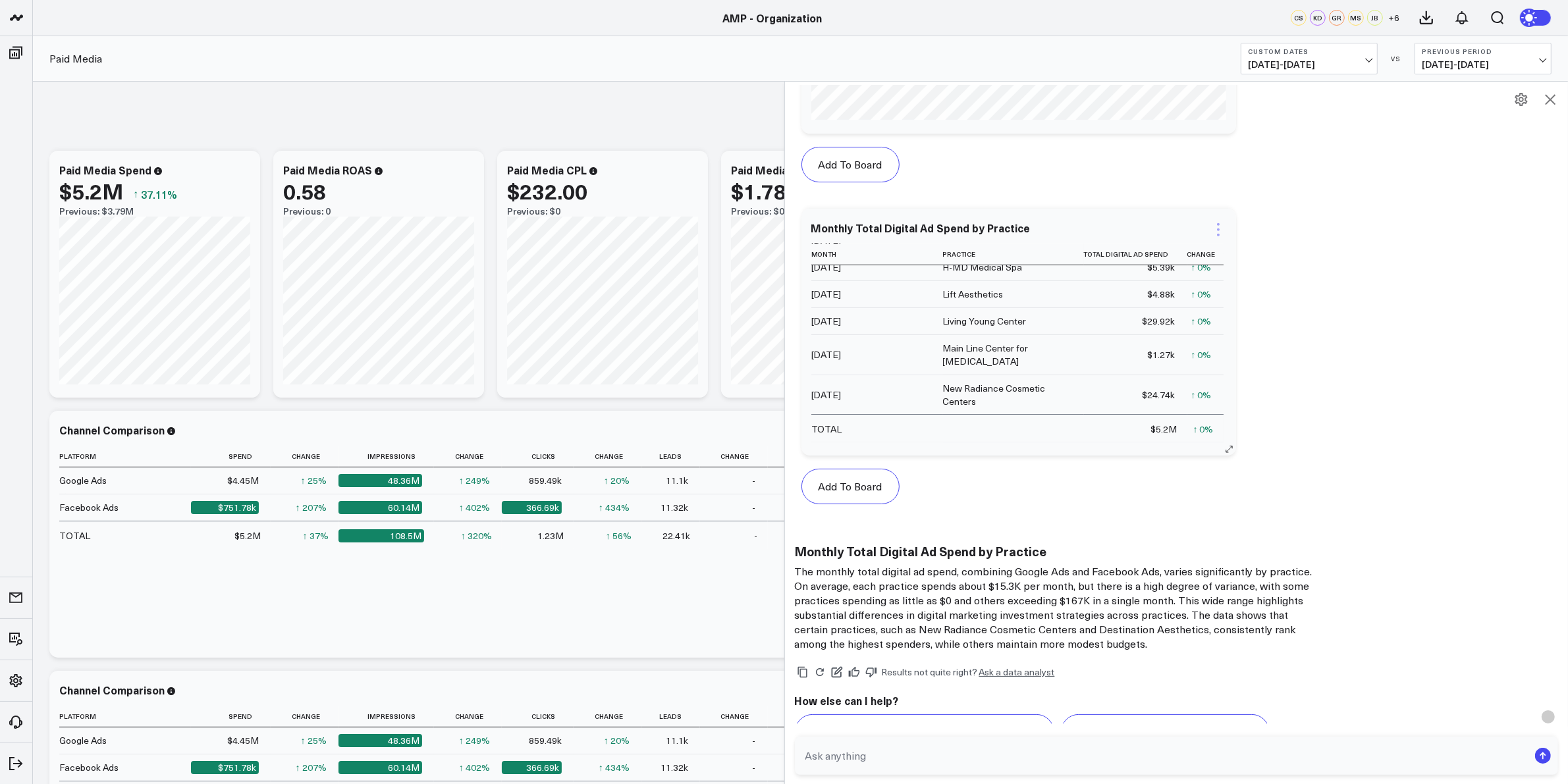
click at [1226, 224] on icon at bounding box center [1218, 230] width 15 height 15
click at [1177, 353] on button "Edit Widget" at bounding box center [1166, 353] width 91 height 12
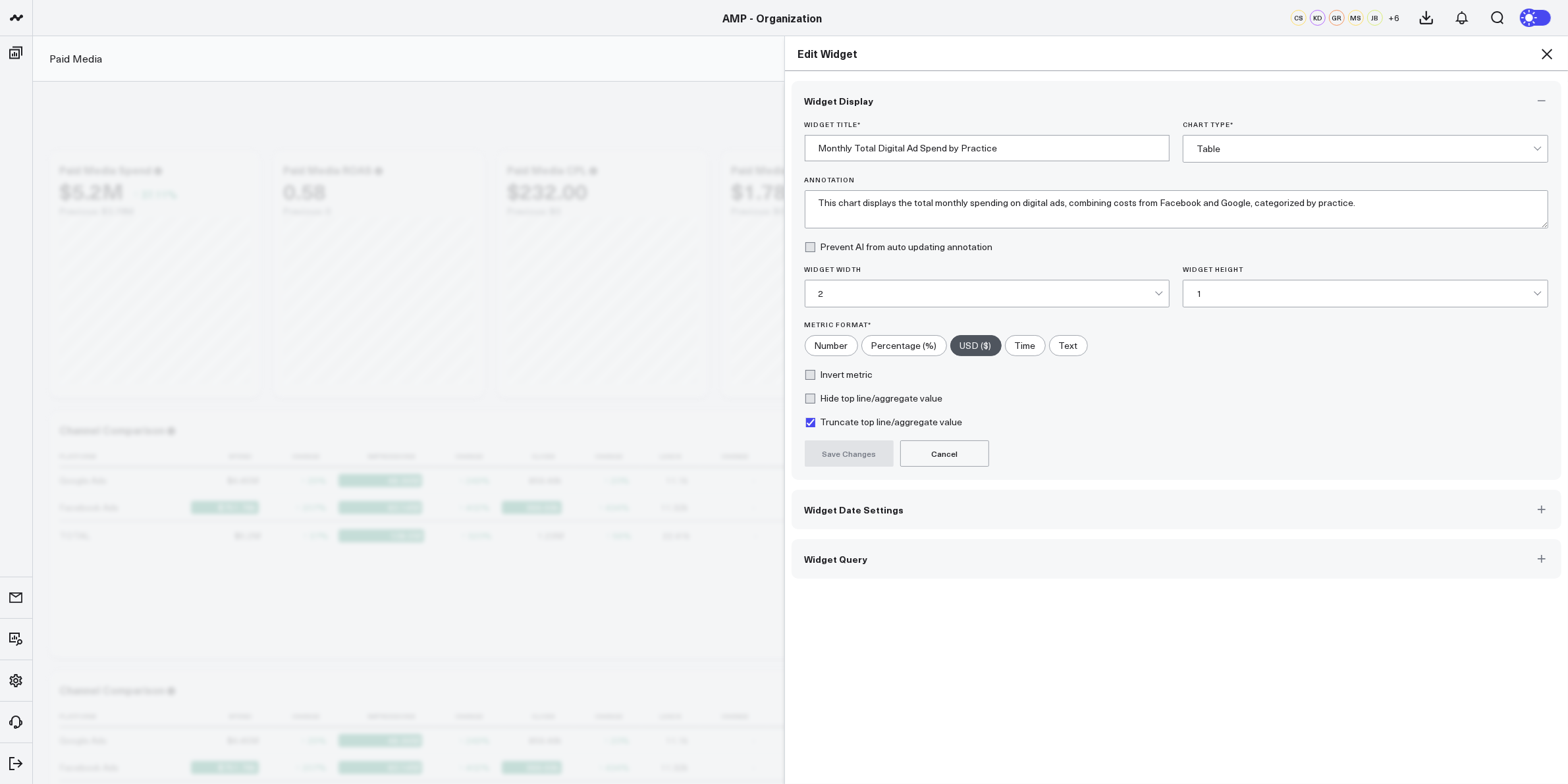
click at [1250, 156] on div "Table" at bounding box center [1364, 149] width 337 height 26
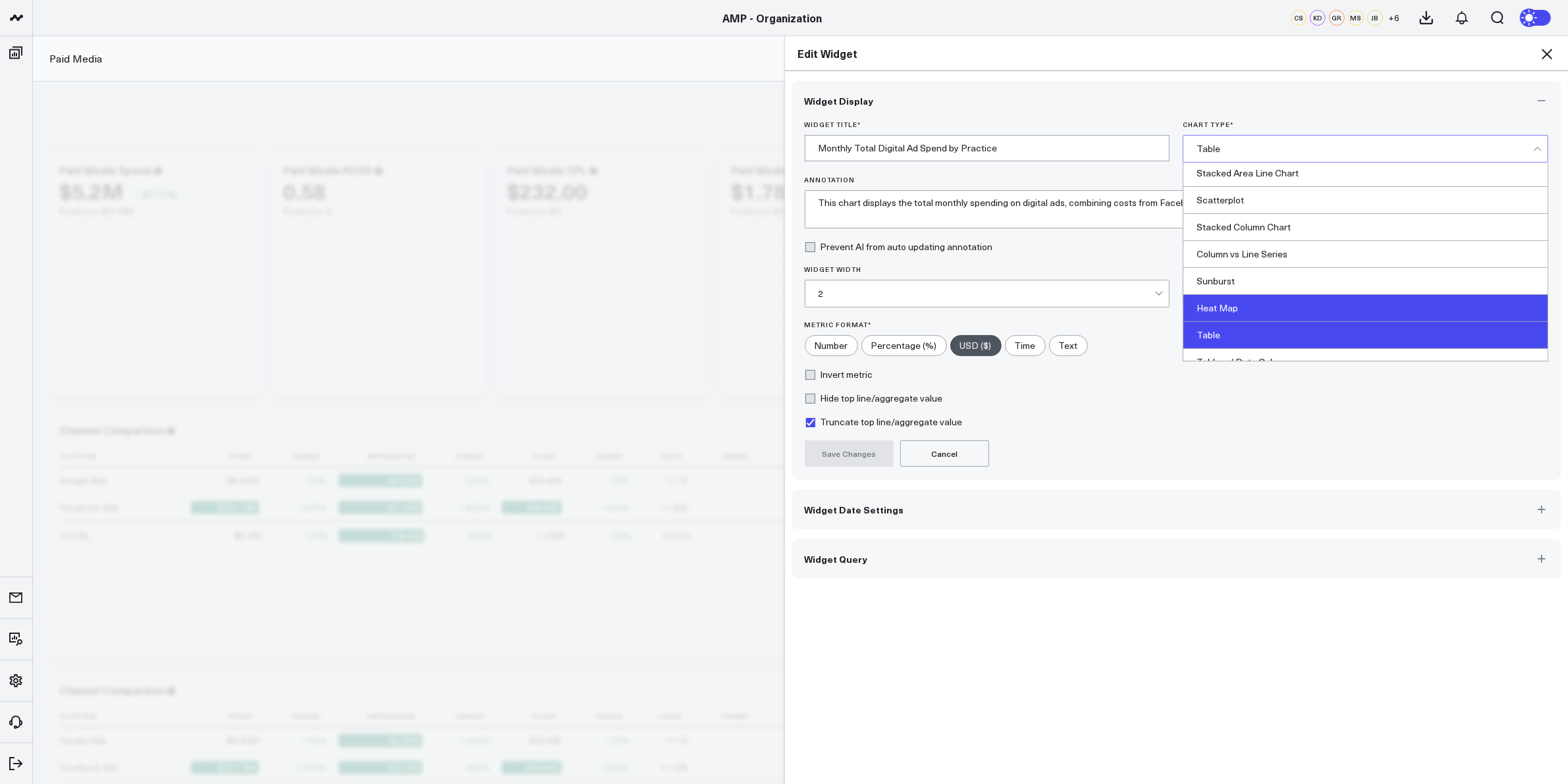
scroll to position [535, 0]
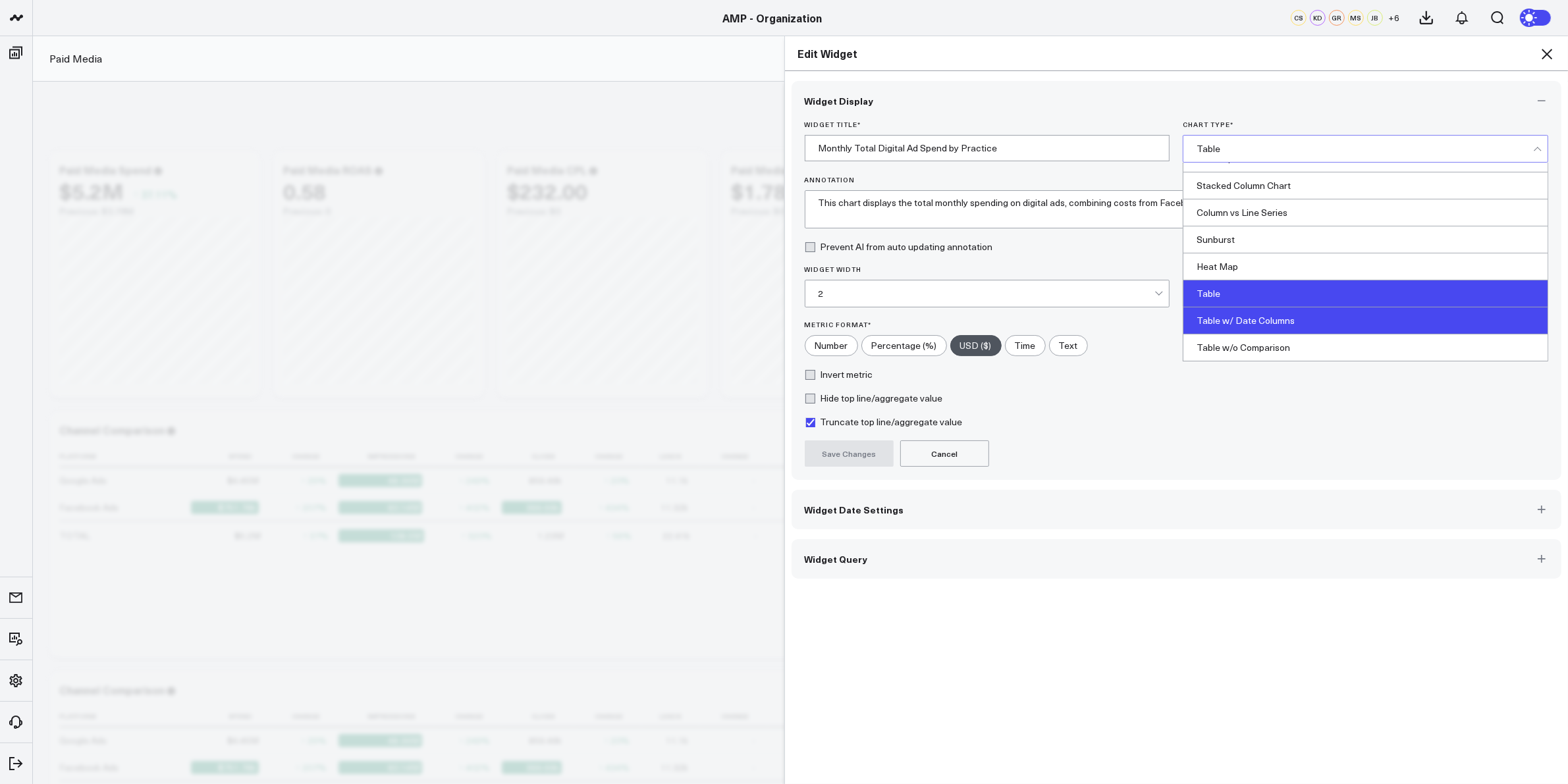
click at [1245, 330] on div "Table w/ Date Columns" at bounding box center [1365, 320] width 365 height 27
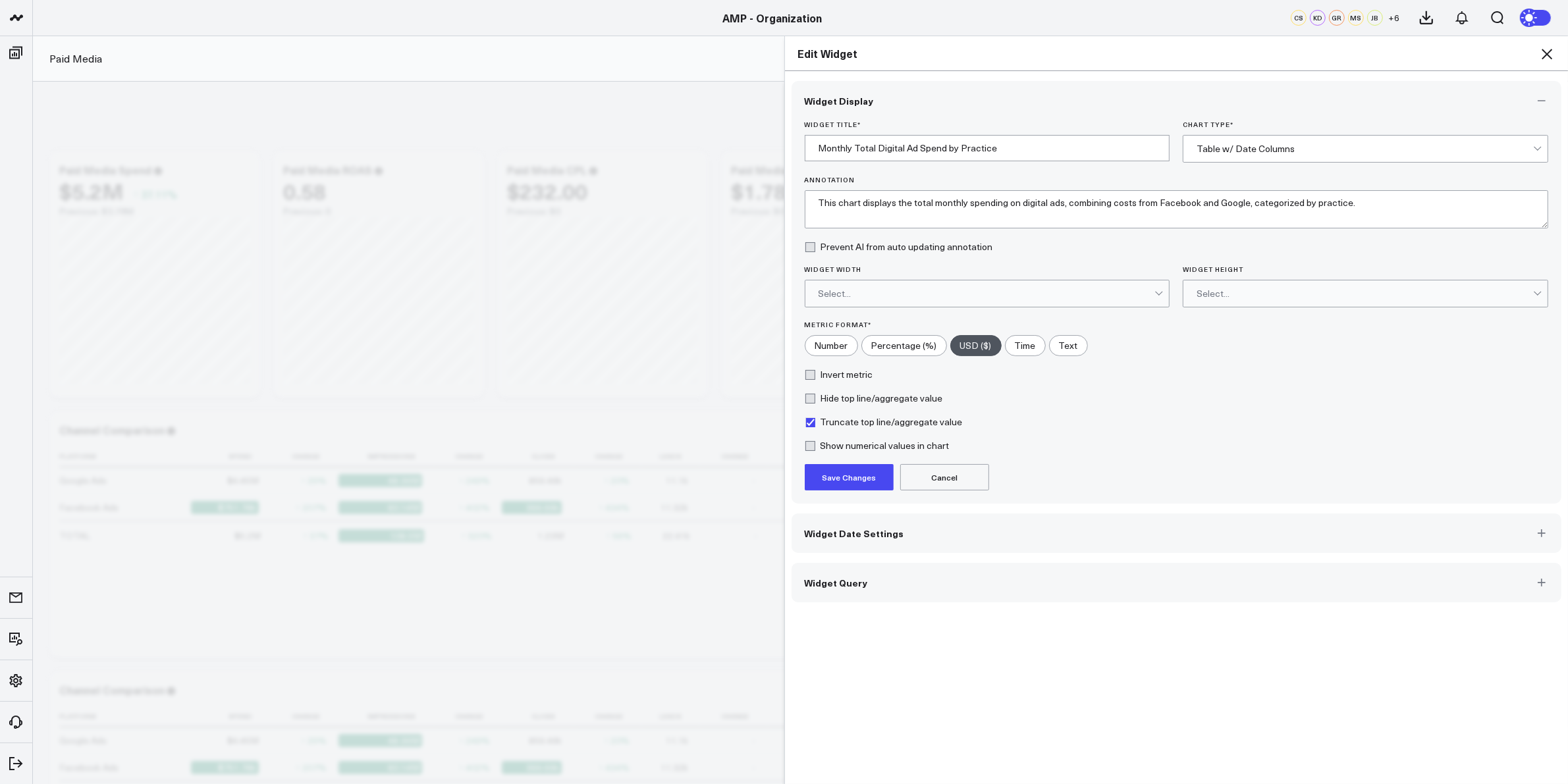
click at [845, 476] on button "Save Changes" at bounding box center [849, 478] width 89 height 26
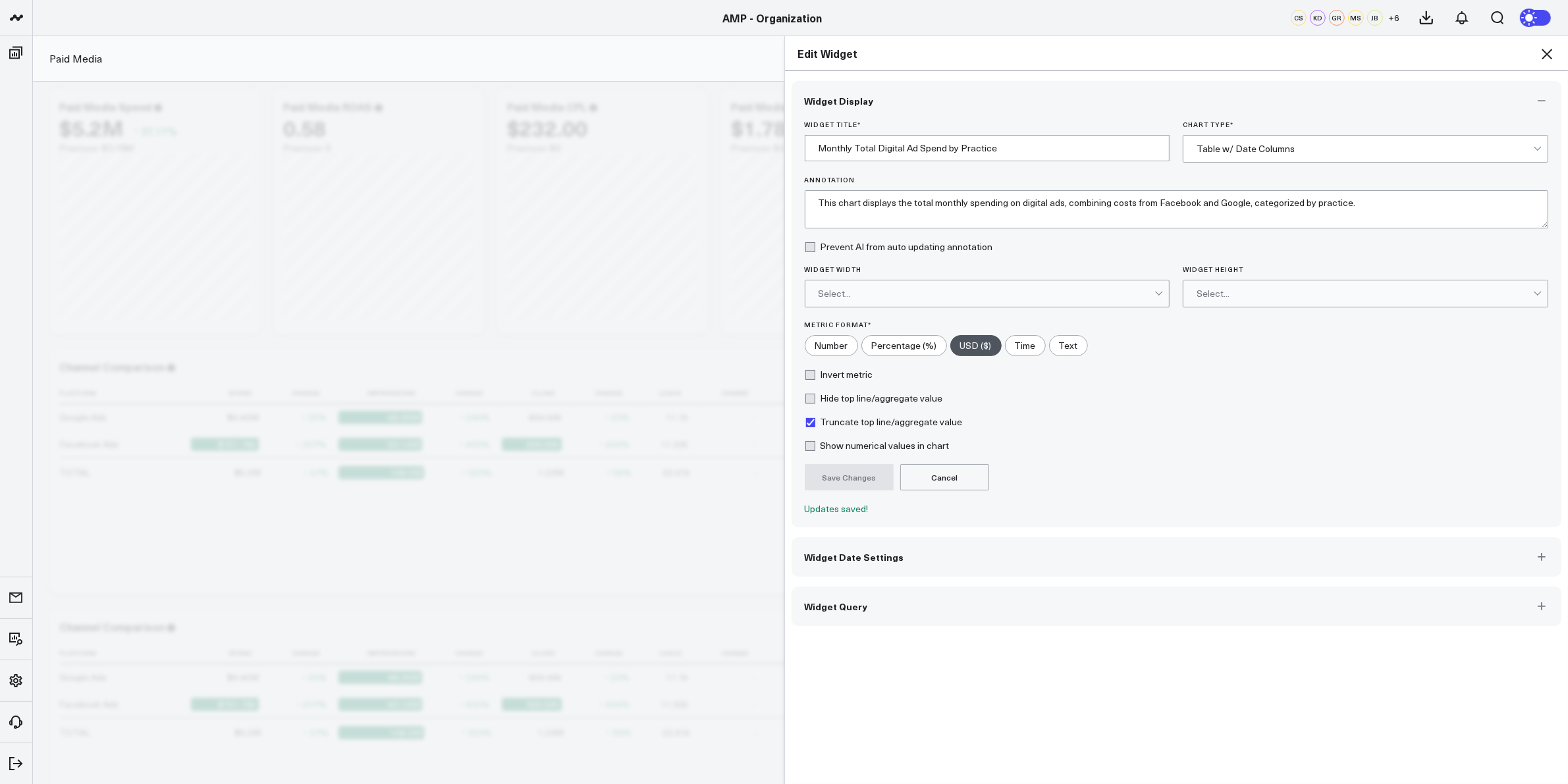
scroll to position [82, 0]
click at [1242, 363] on form "Widget Title * Monthly Total Digital Ad Spend by Practice Chart Type * Table w/…" at bounding box center [1177, 317] width 745 height 394
click at [1221, 291] on div "Select..." at bounding box center [1364, 294] width 337 height 11
click at [1186, 419] on div "Truncate top line/aggregate value" at bounding box center [1177, 423] width 745 height 11
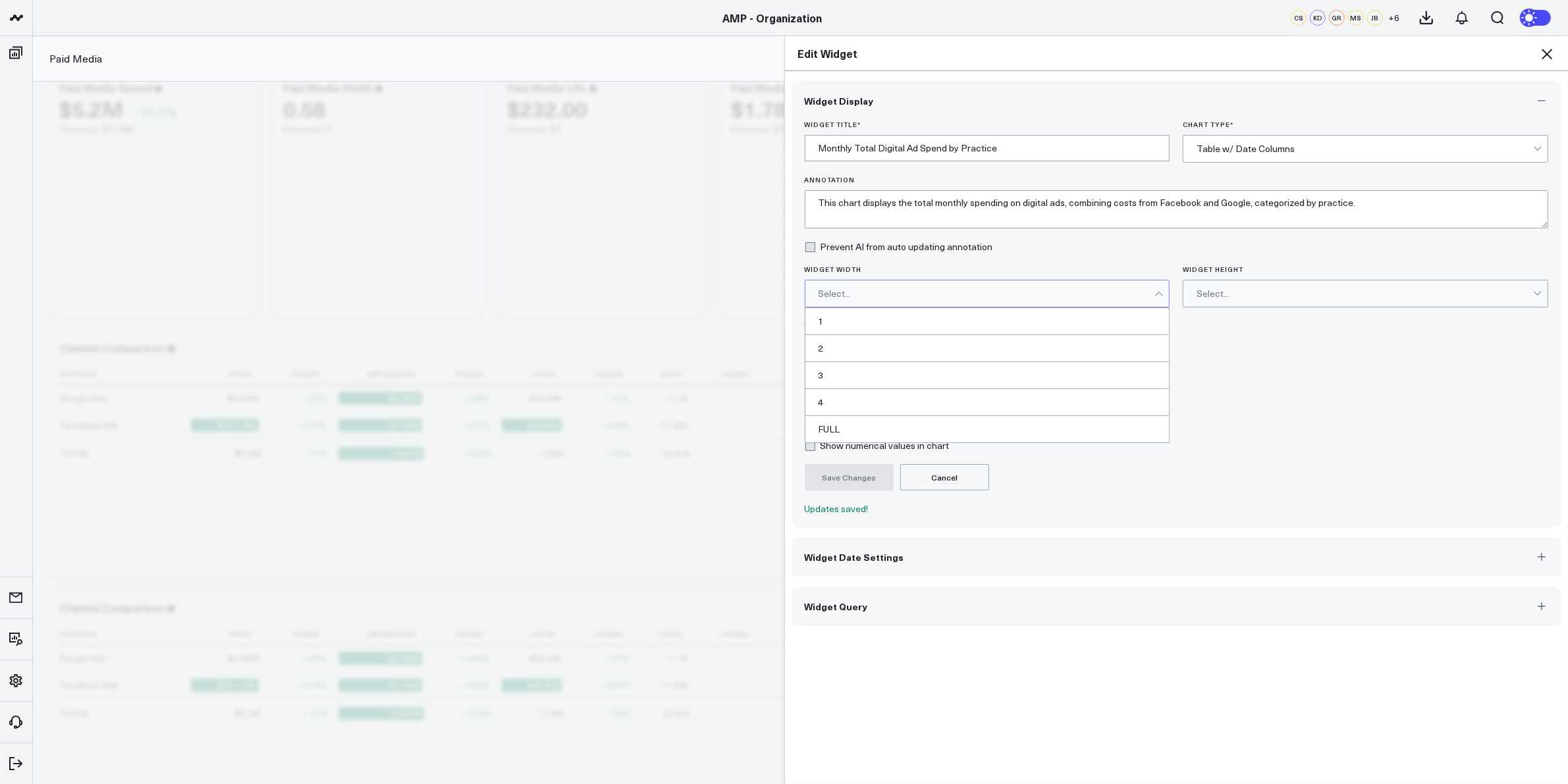
click at [1149, 300] on div "Select..." at bounding box center [987, 293] width 337 height 26
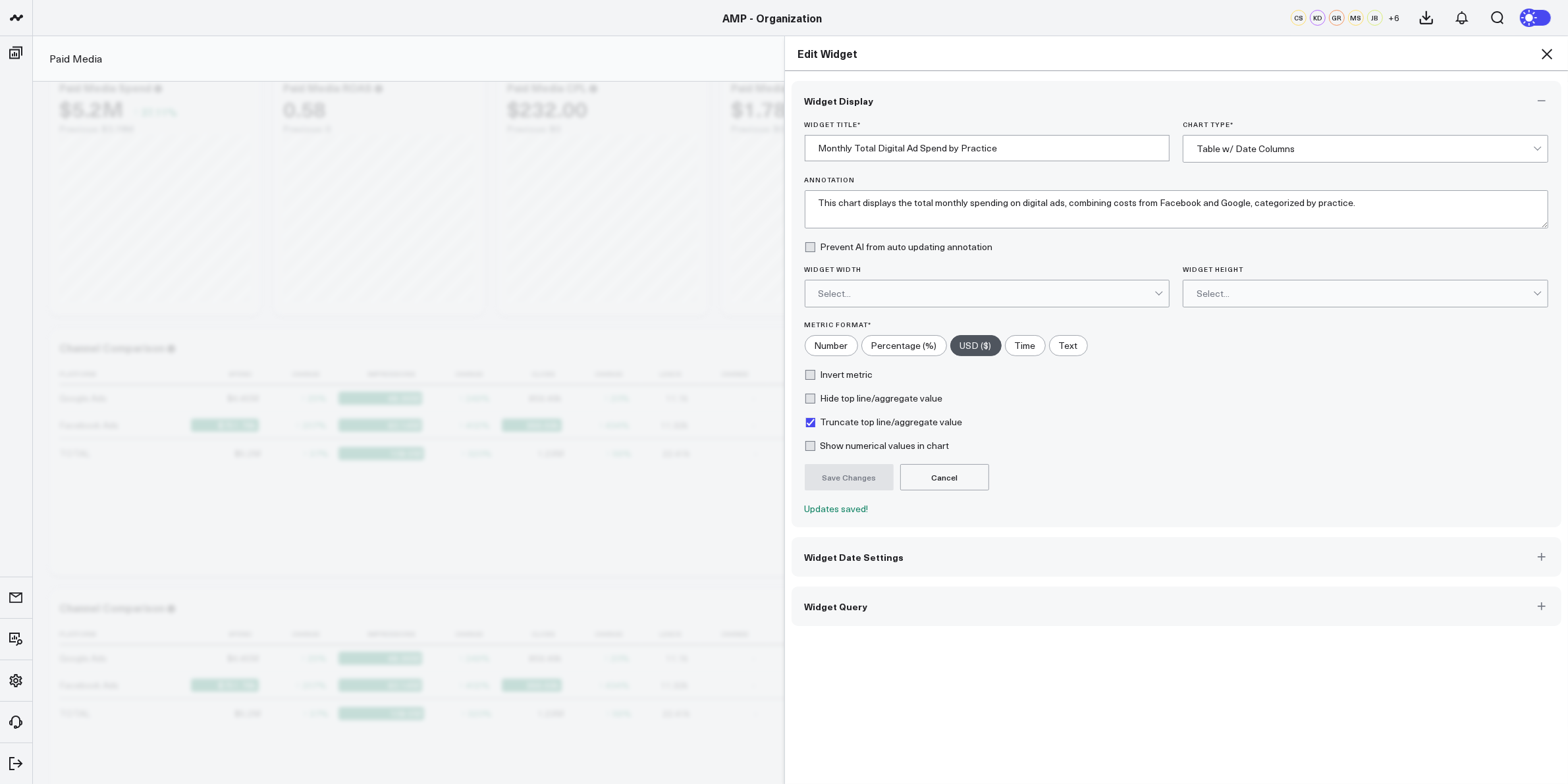
click at [1543, 57] on icon at bounding box center [1547, 54] width 11 height 11
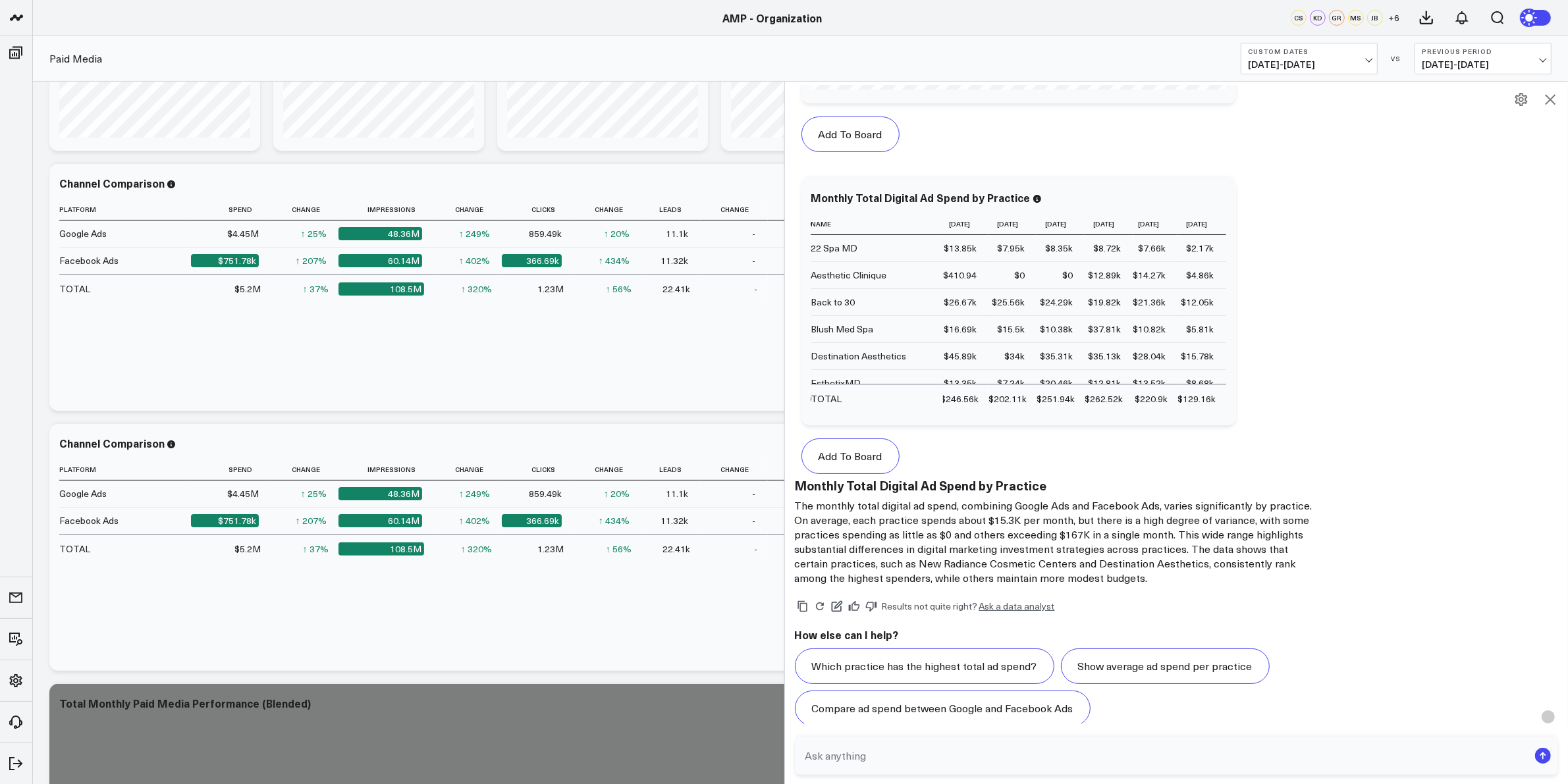
scroll to position [820, 0]
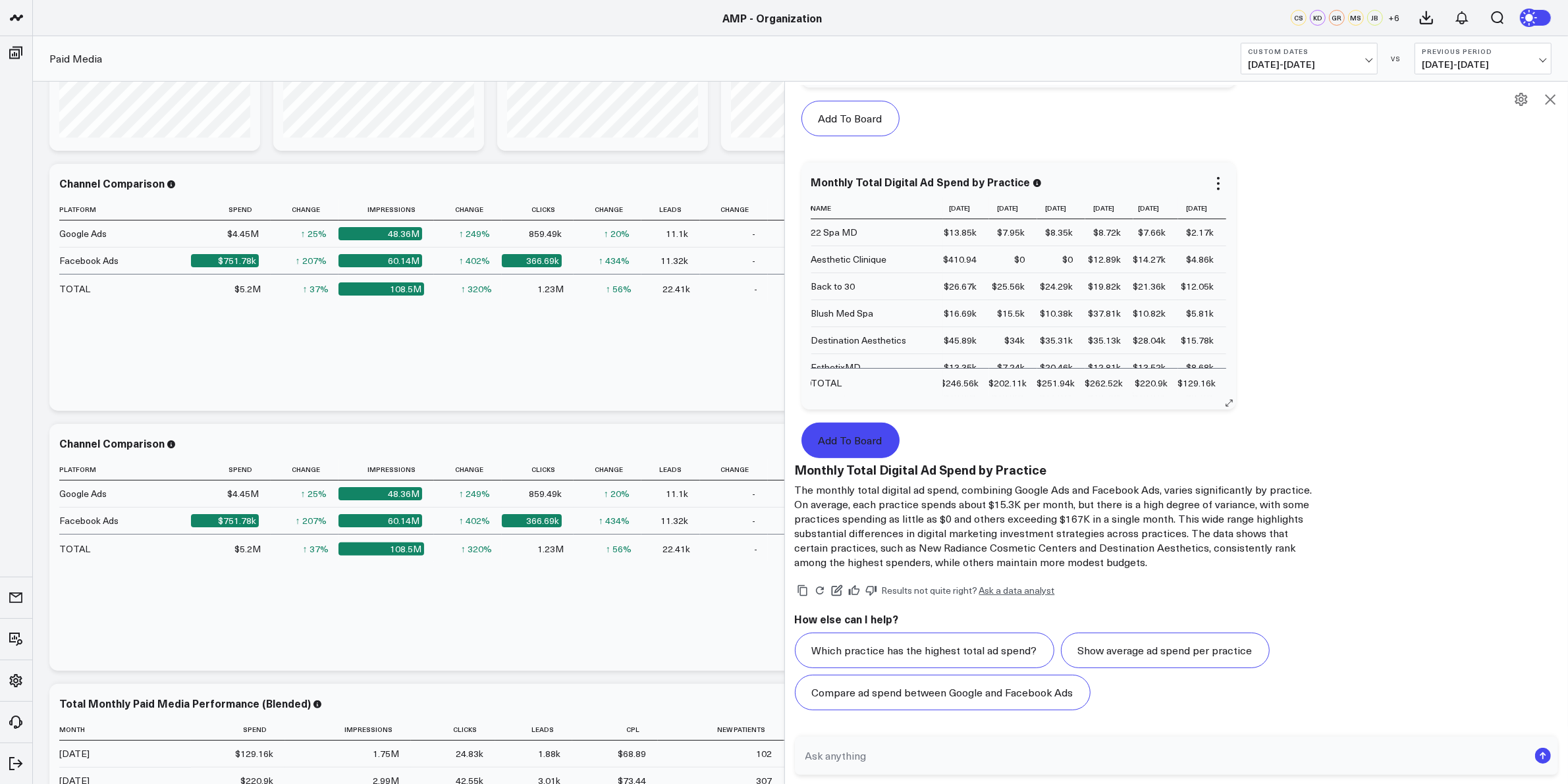
click at [867, 442] on button "Add To Board" at bounding box center [851, 440] width 98 height 36
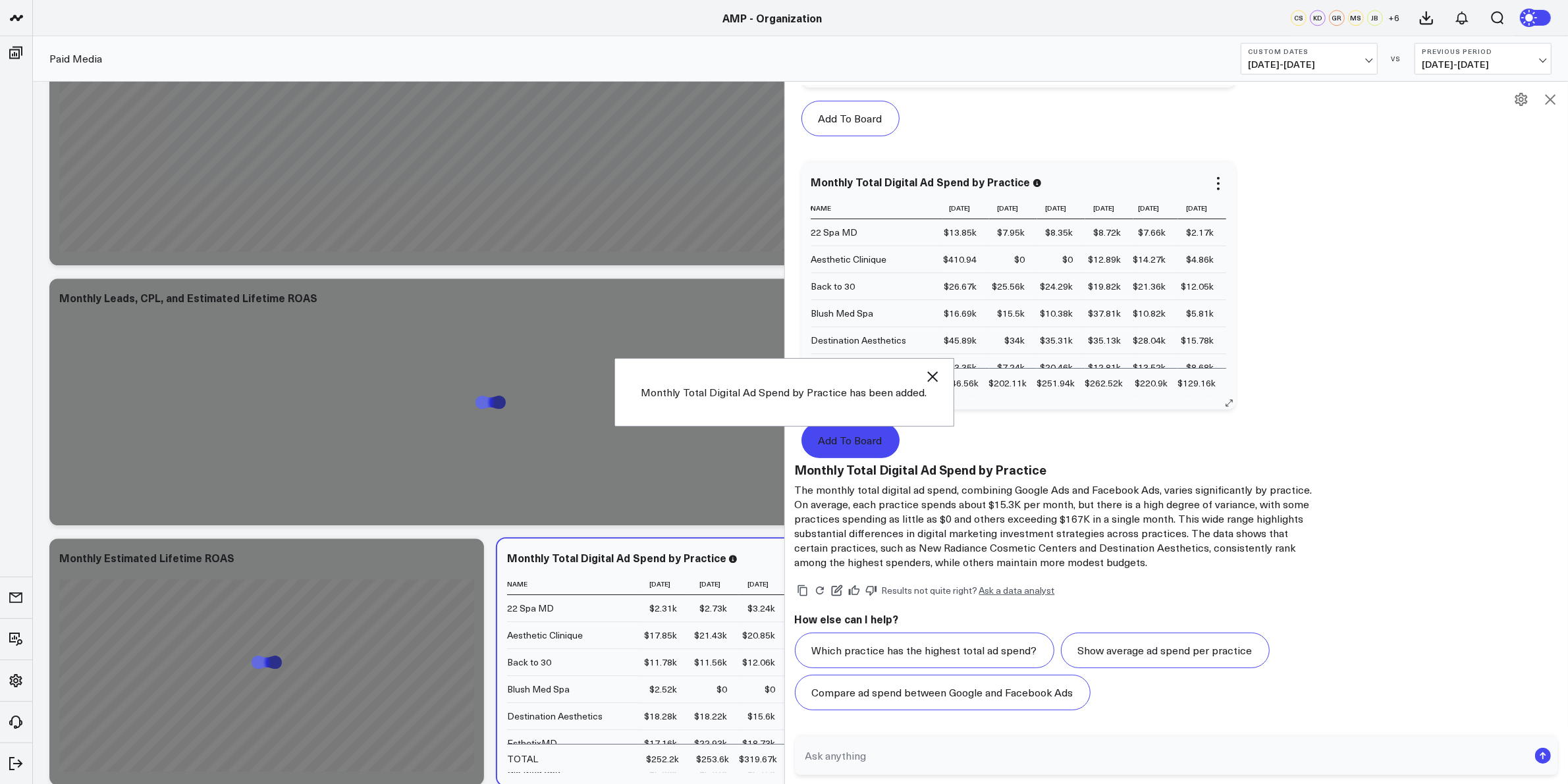
scroll to position [4418, 0]
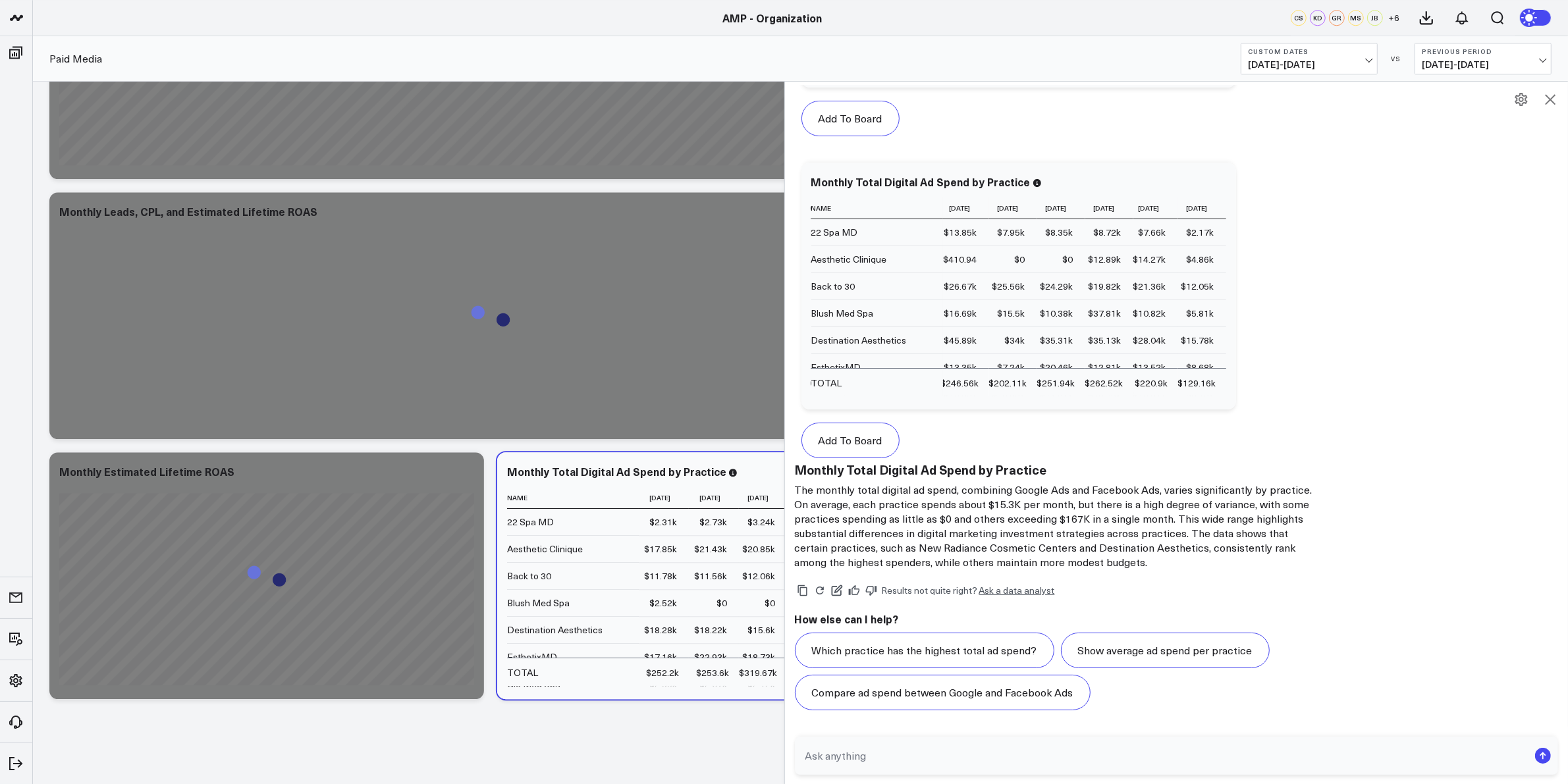
click at [1554, 99] on icon at bounding box center [1550, 99] width 15 height 15
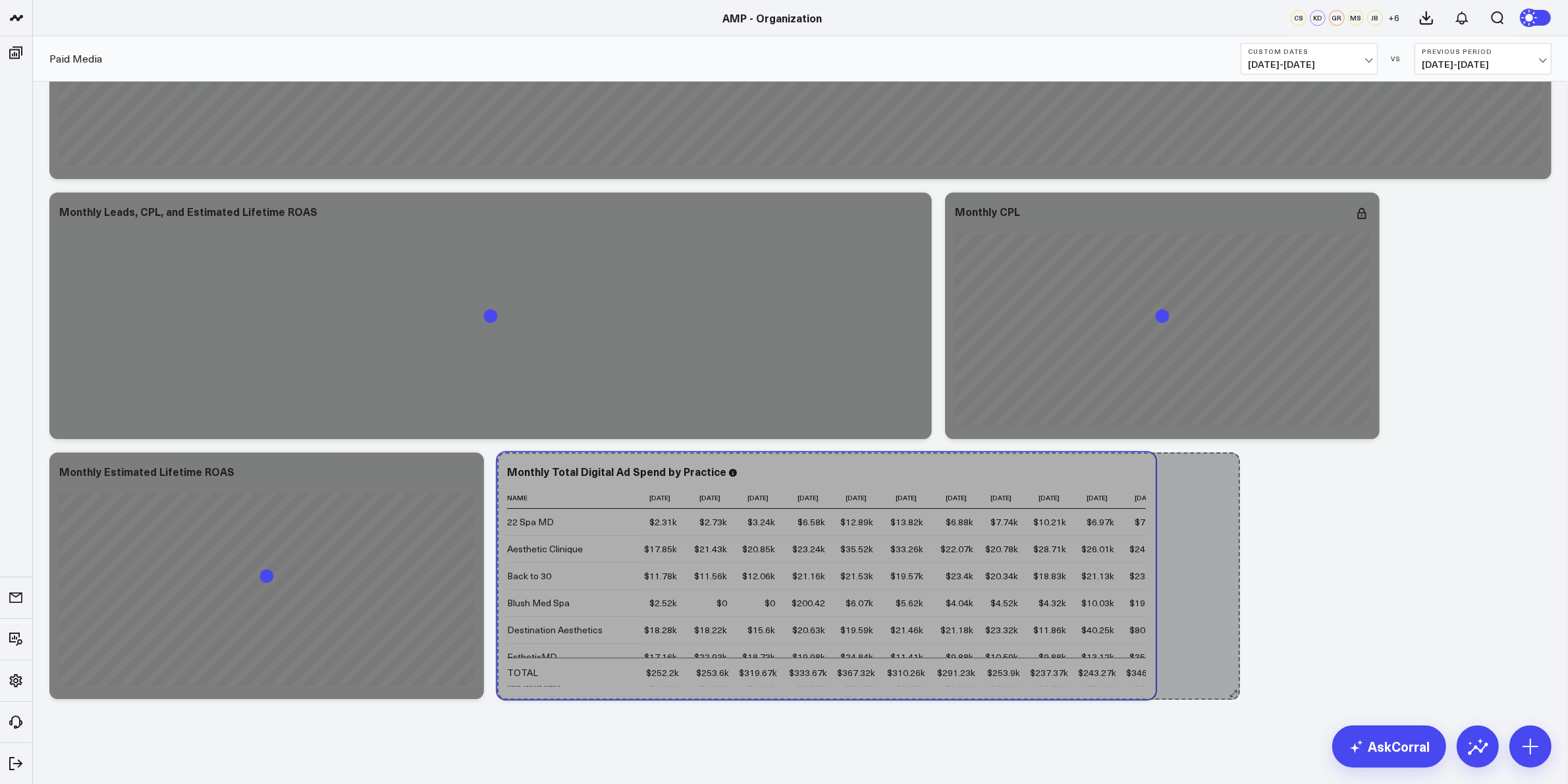
scroll to position [856, 0]
drag, startPoint x: 930, startPoint y: 693, endPoint x: 1246, endPoint y: 695, distance: 316.0
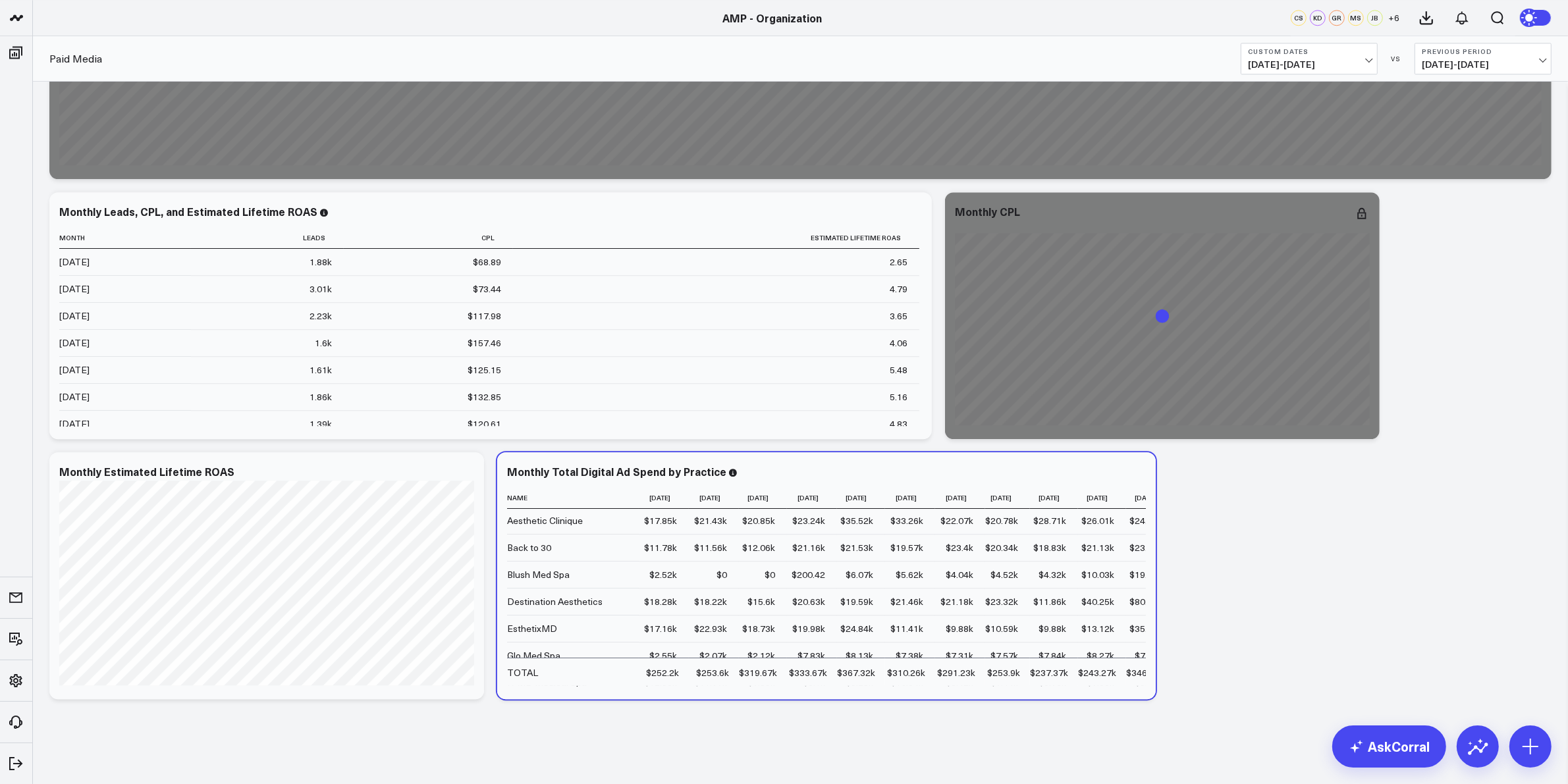
scroll to position [0, 0]
click at [1141, 472] on icon at bounding box center [1138, 474] width 15 height 15
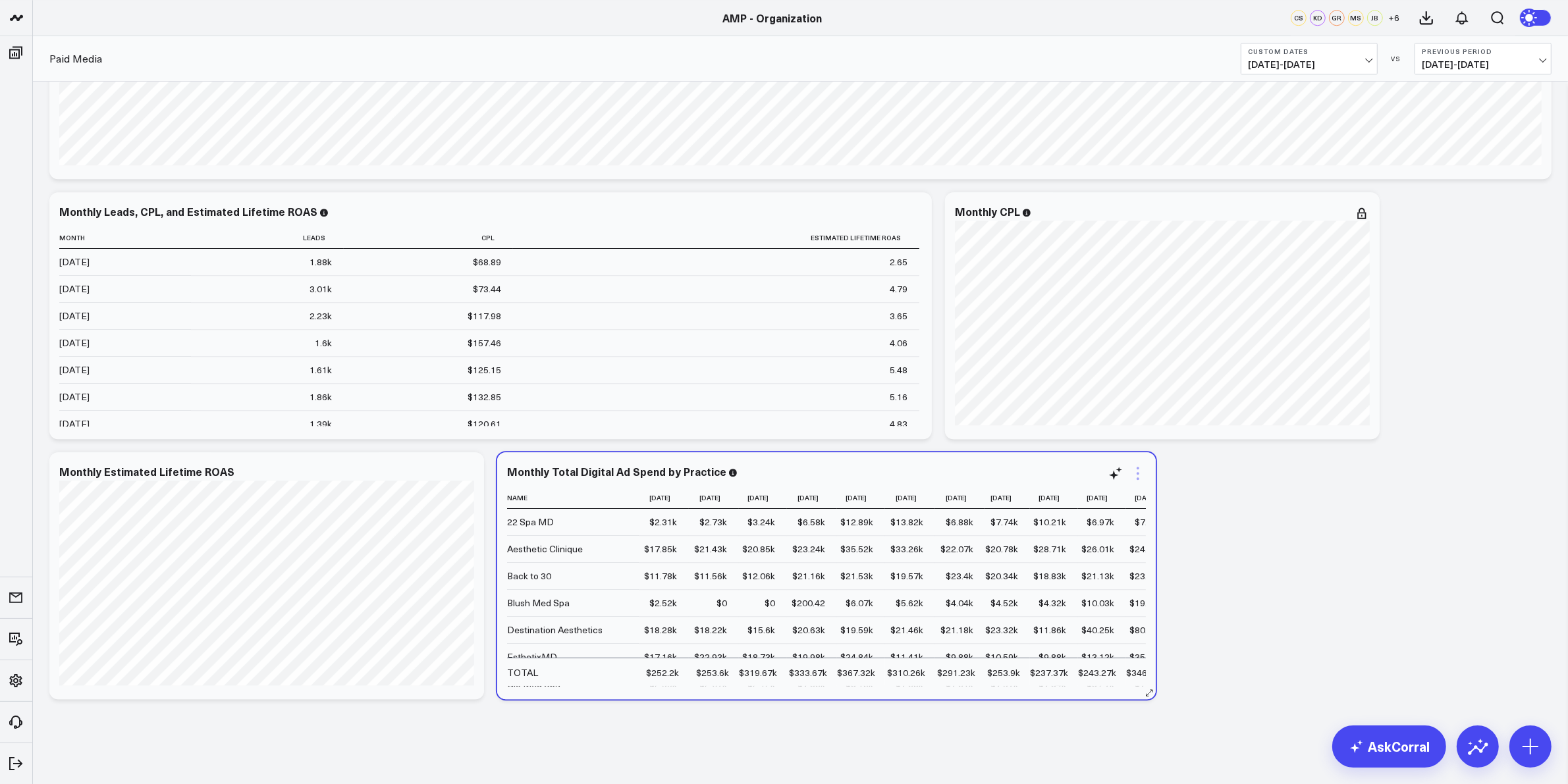
click at [1139, 474] on icon at bounding box center [1138, 474] width 15 height 15
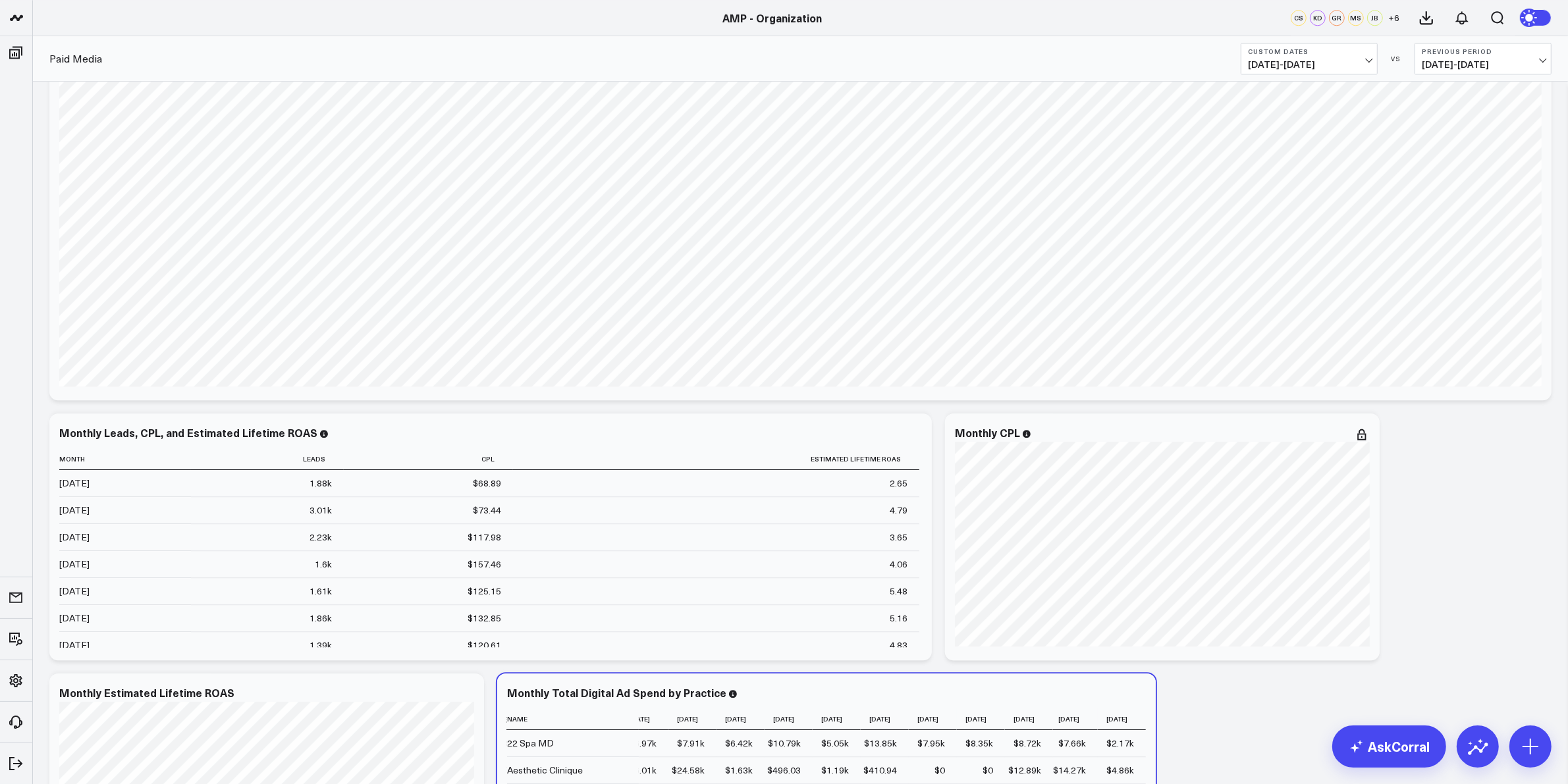
scroll to position [4418, 0]
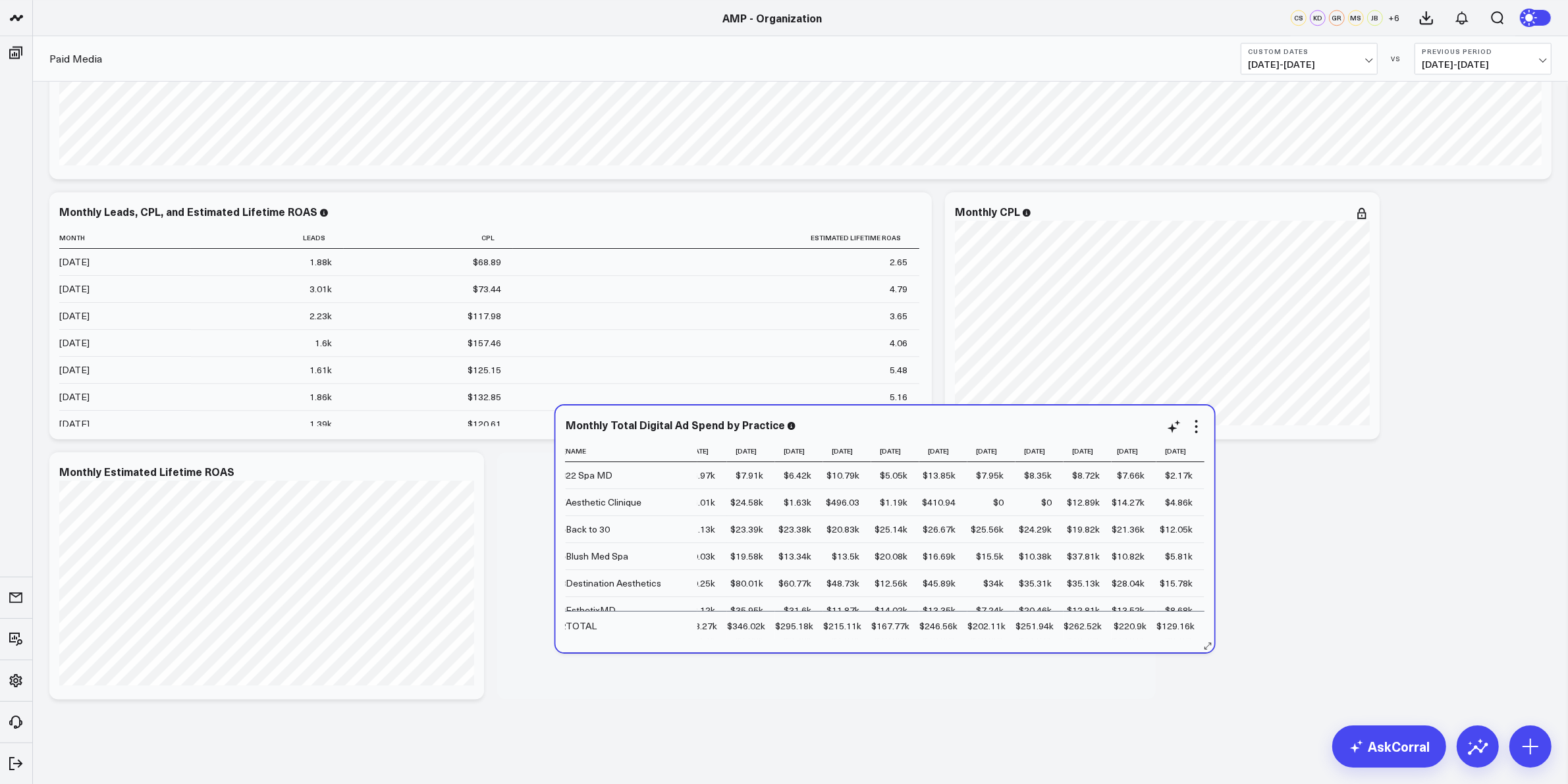
drag, startPoint x: 975, startPoint y: 419, endPoint x: 965, endPoint y: 426, distance: 12.2
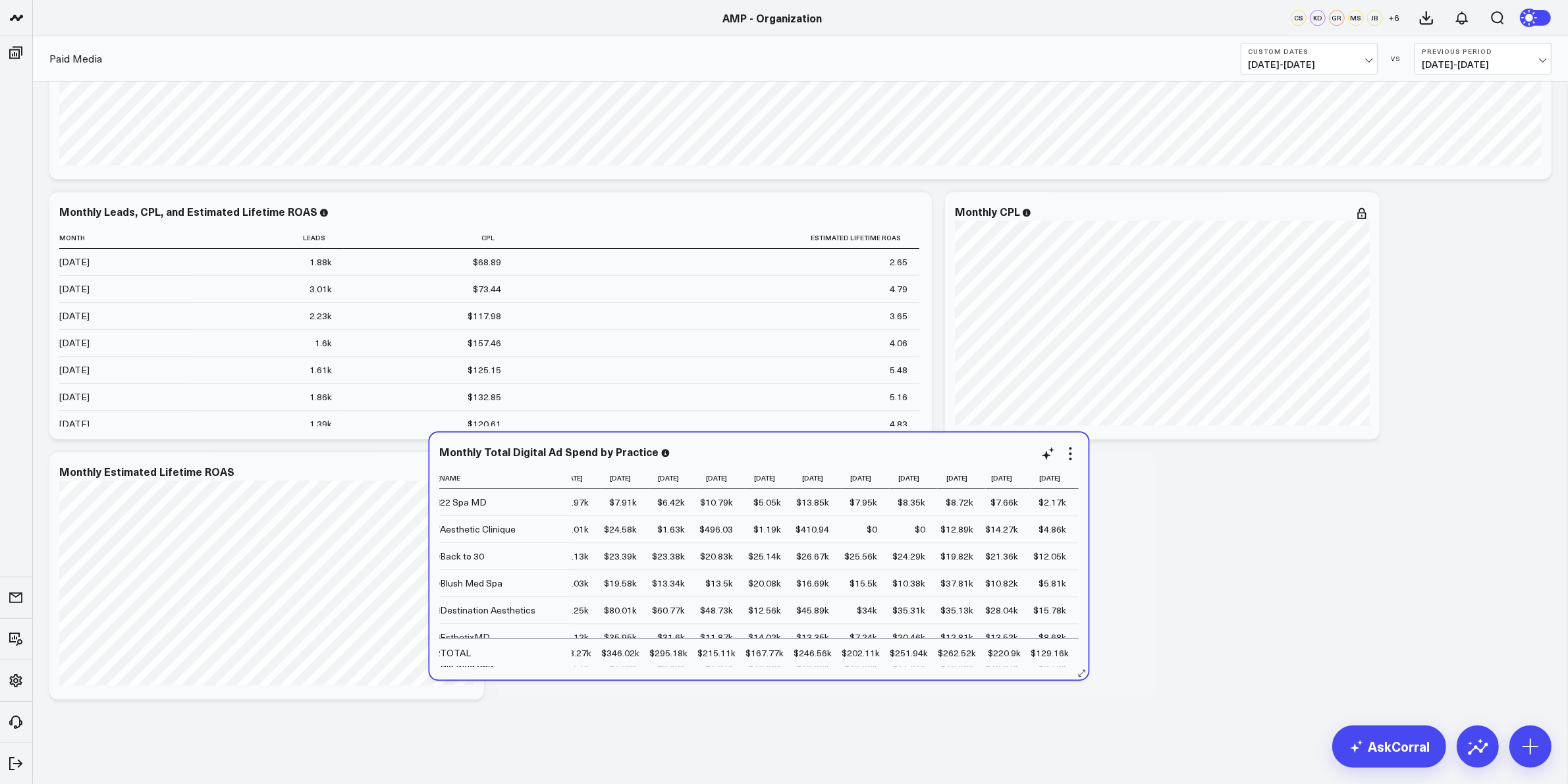
drag, startPoint x: 965, startPoint y: 426, endPoint x: 850, endPoint y: 446, distance: 116.7
click at [850, 446] on div "Monthly Total Digital Ad Spend by Practice Name 2024-01-01 2024-02-01 2024-03-0…" at bounding box center [758, 556] width 638 height 221
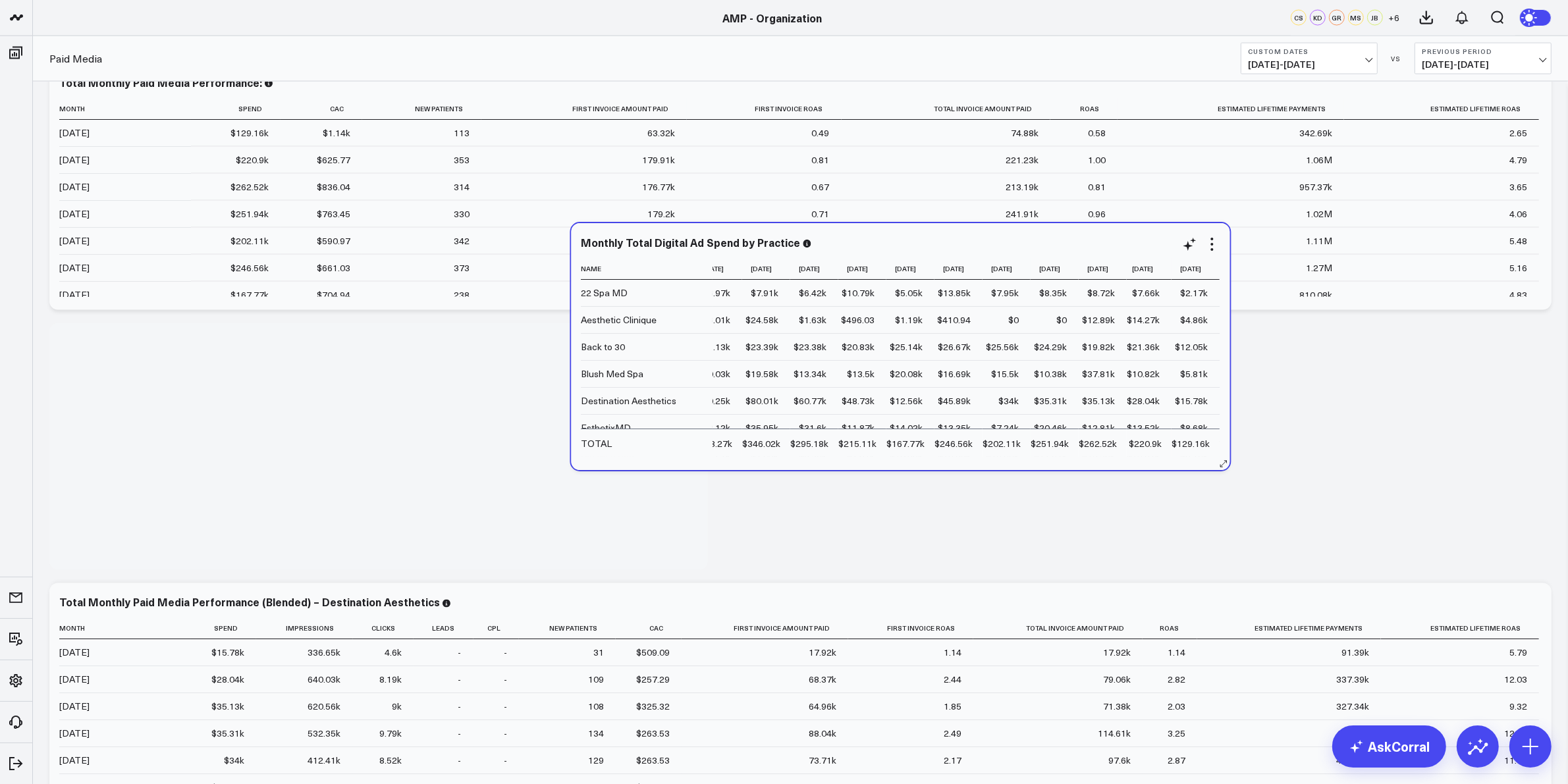
scroll to position [2607, 0]
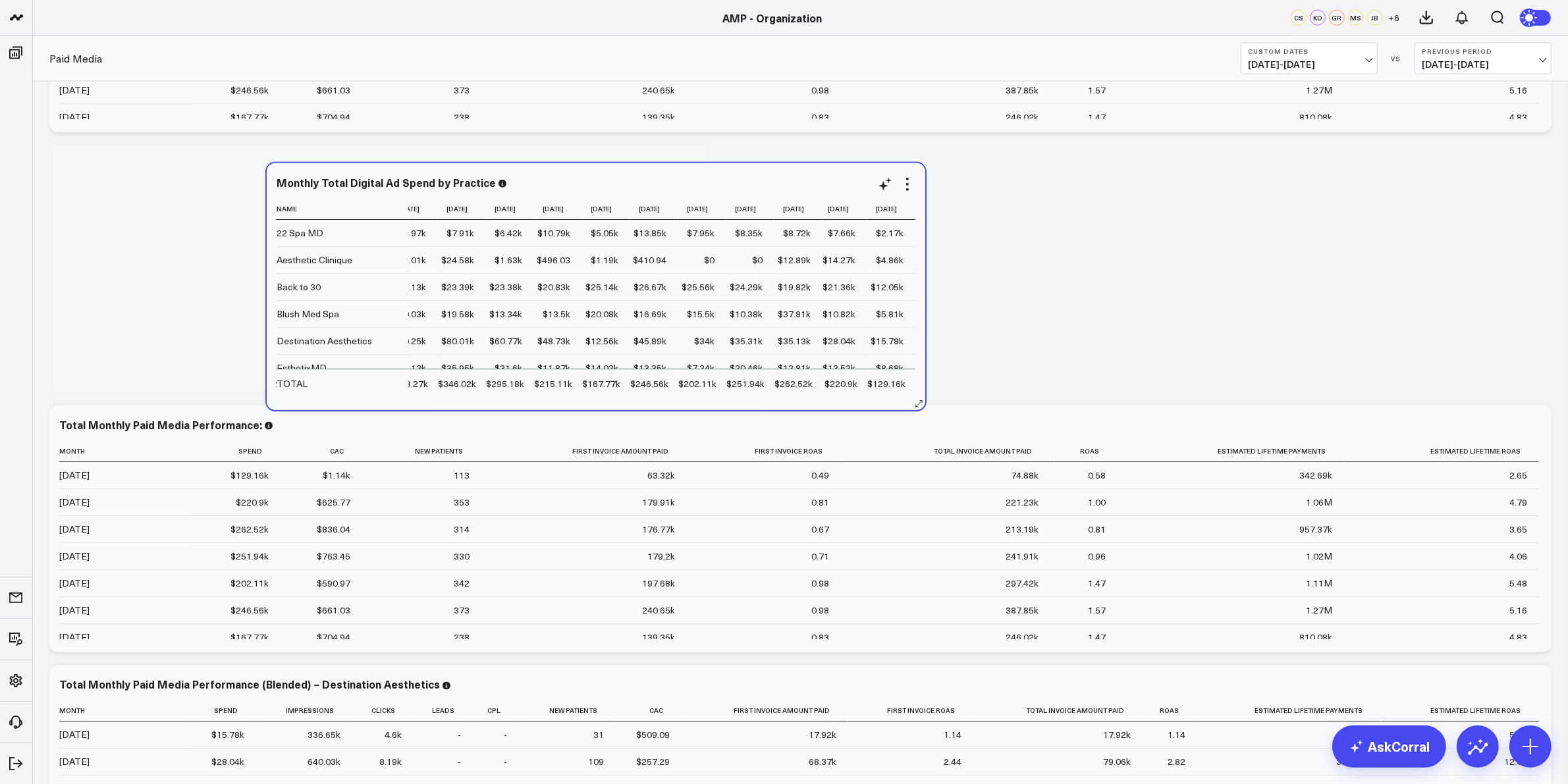
drag, startPoint x: 797, startPoint y: 479, endPoint x: 520, endPoint y: 168, distance: 416.5
click at [522, 176] on div "Monthly Total Digital Ad Spend by Practice" at bounding box center [595, 184] width 638 height 15
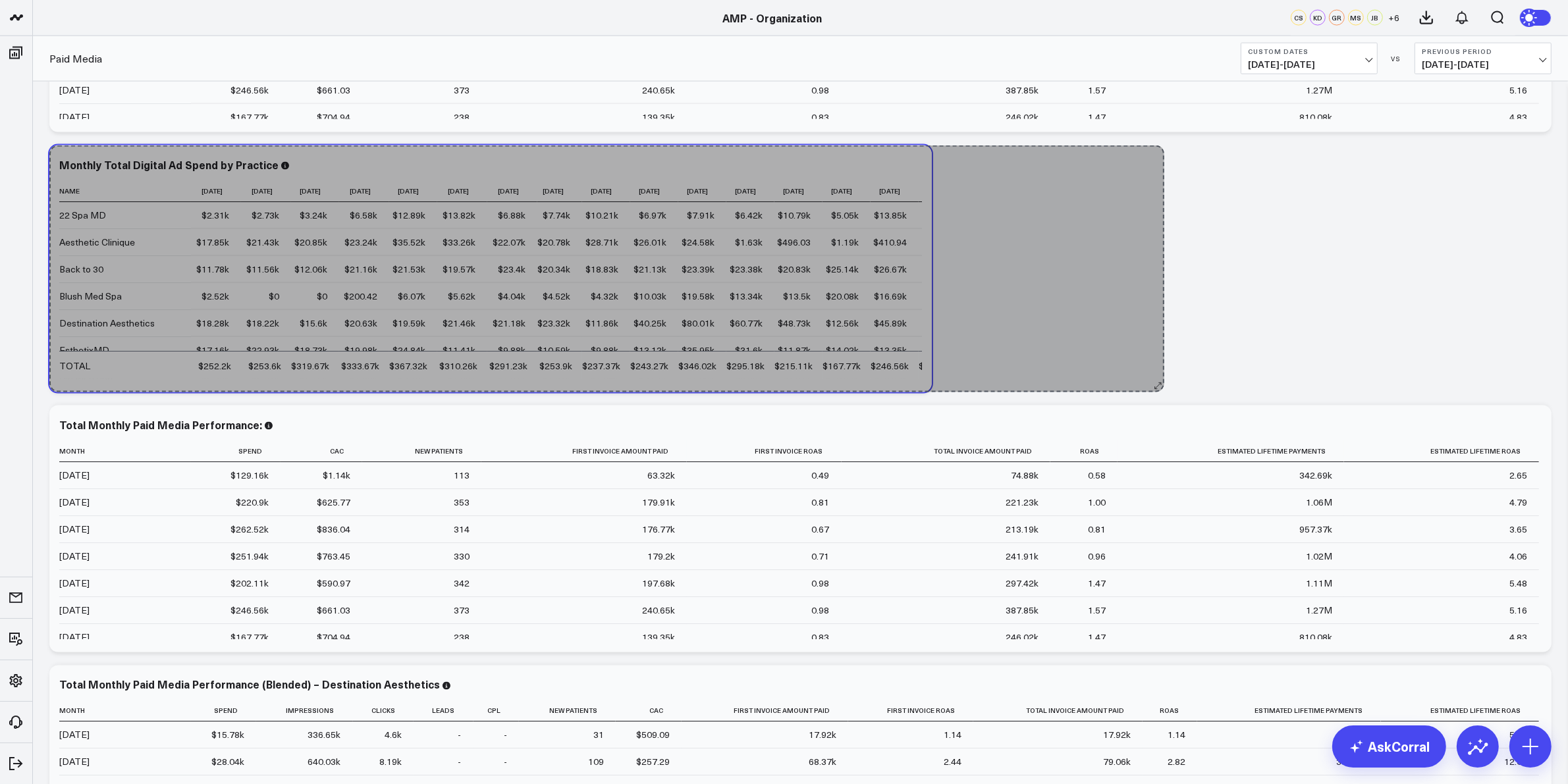
drag, startPoint x: 700, startPoint y: 383, endPoint x: 1156, endPoint y: 362, distance: 456.5
click at [1156, 362] on div "Modify via AI Copy link to widget Ask support Remove Create linked copy Executi…" at bounding box center [800, 157] width 1515 height 5240
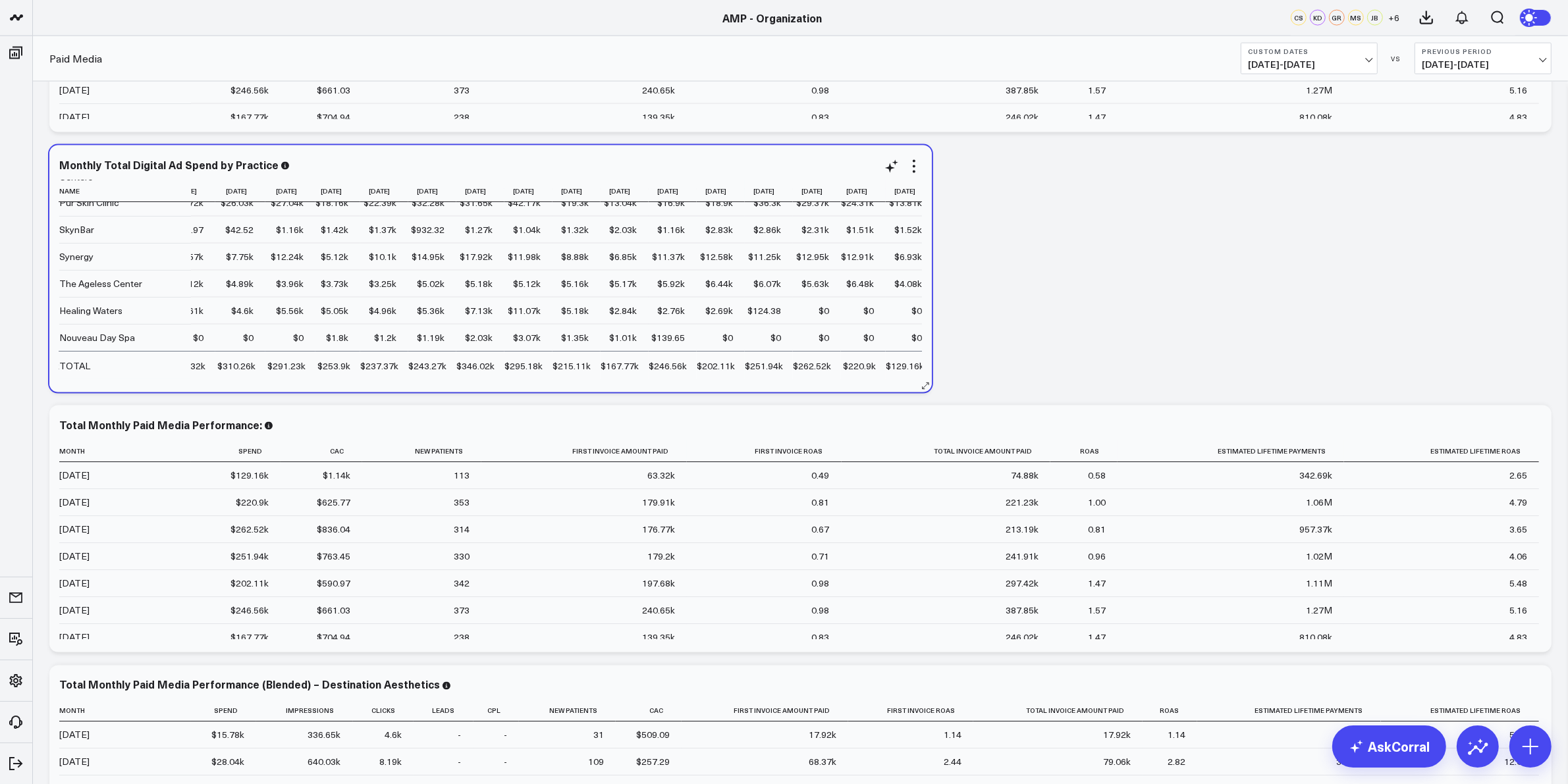
scroll to position [361, 338]
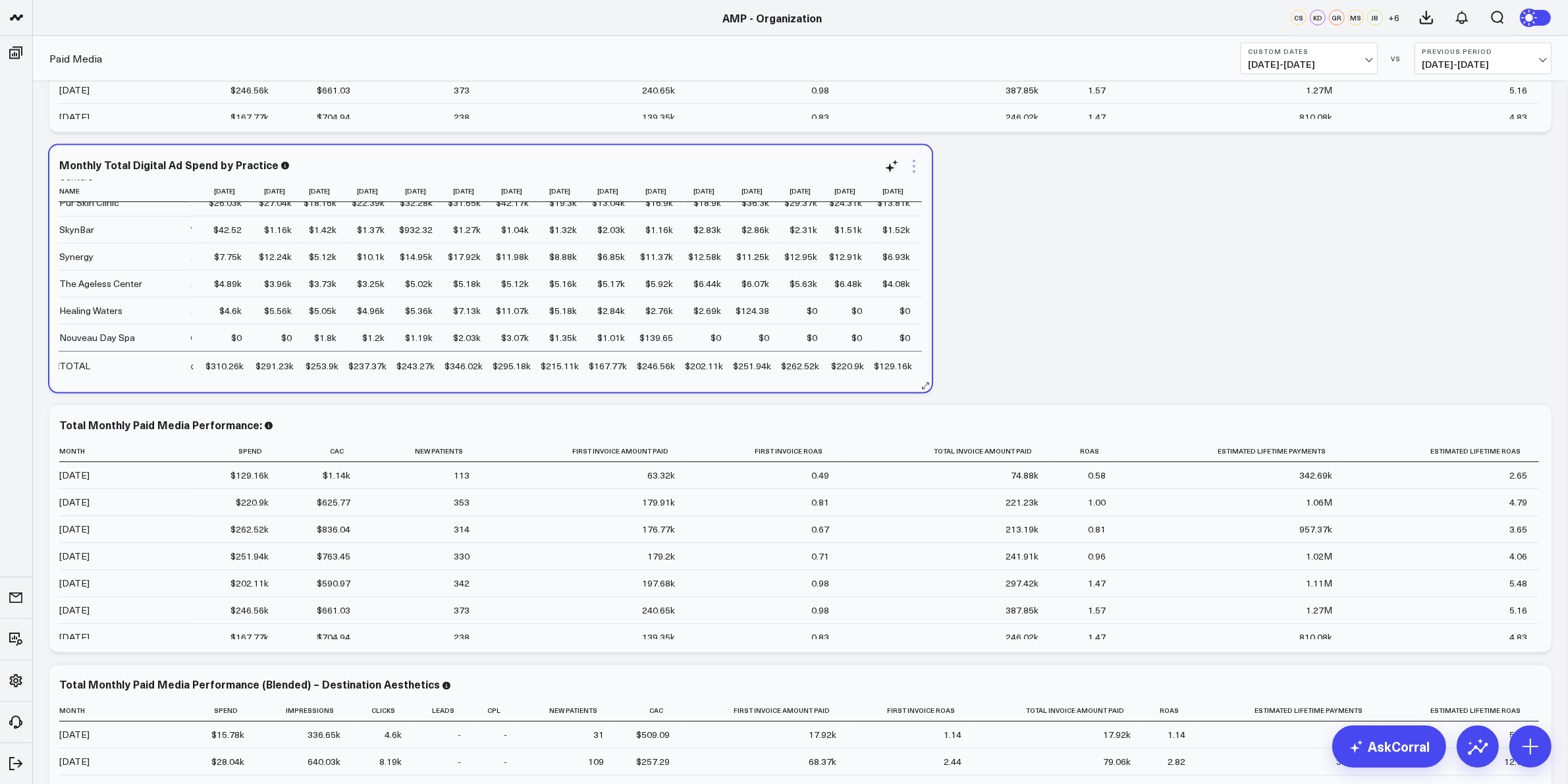
click at [917, 166] on icon at bounding box center [914, 166] width 15 height 15
click at [834, 419] on link "Export" at bounding box center [860, 419] width 95 height 12
